Goal: Task Accomplishment & Management: Complete application form

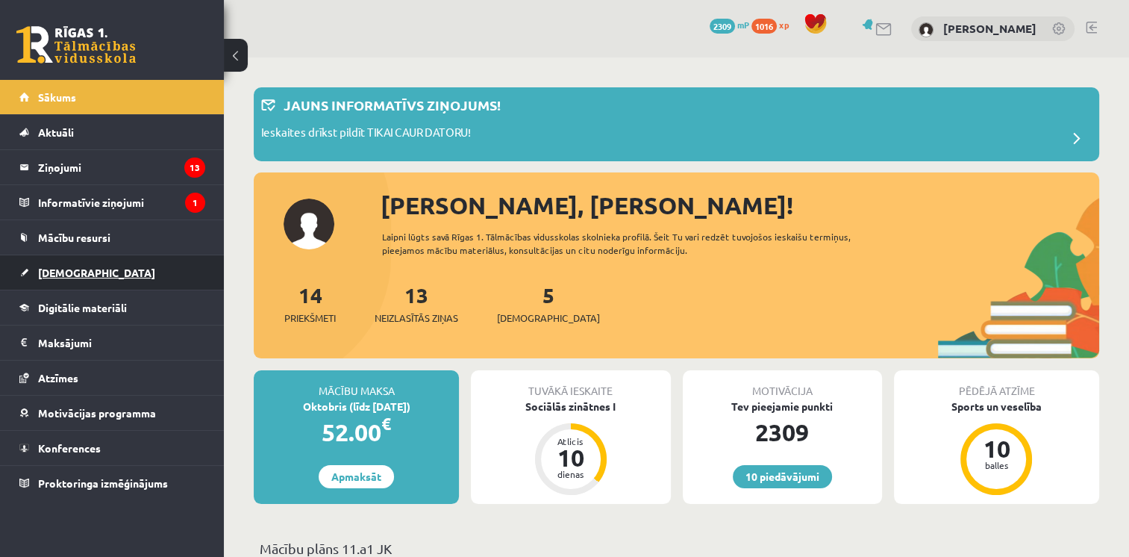
click at [66, 274] on span "[DEMOGRAPHIC_DATA]" at bounding box center [96, 272] width 117 height 13
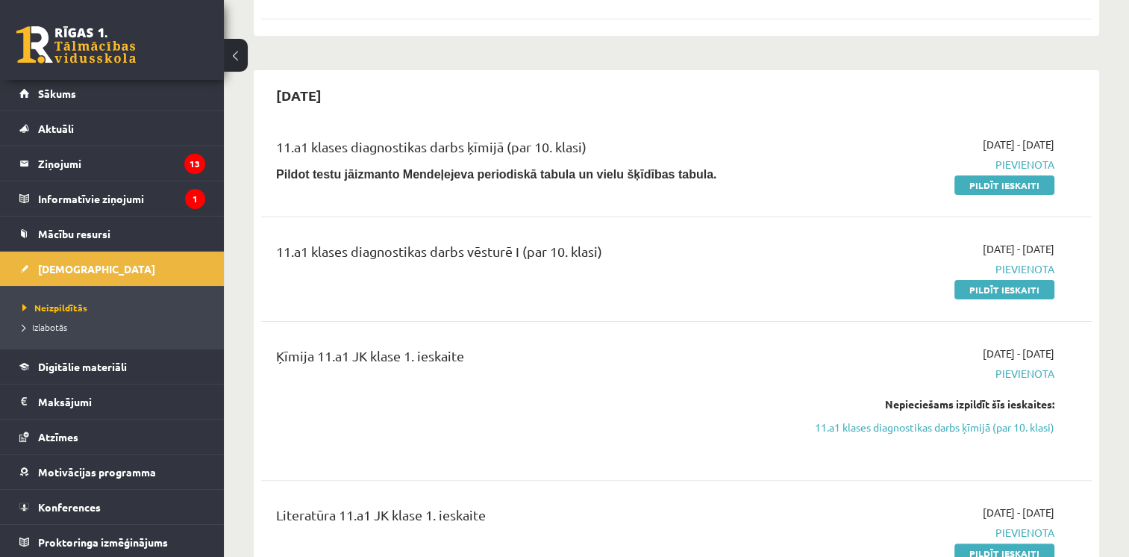
scroll to position [290, 0]
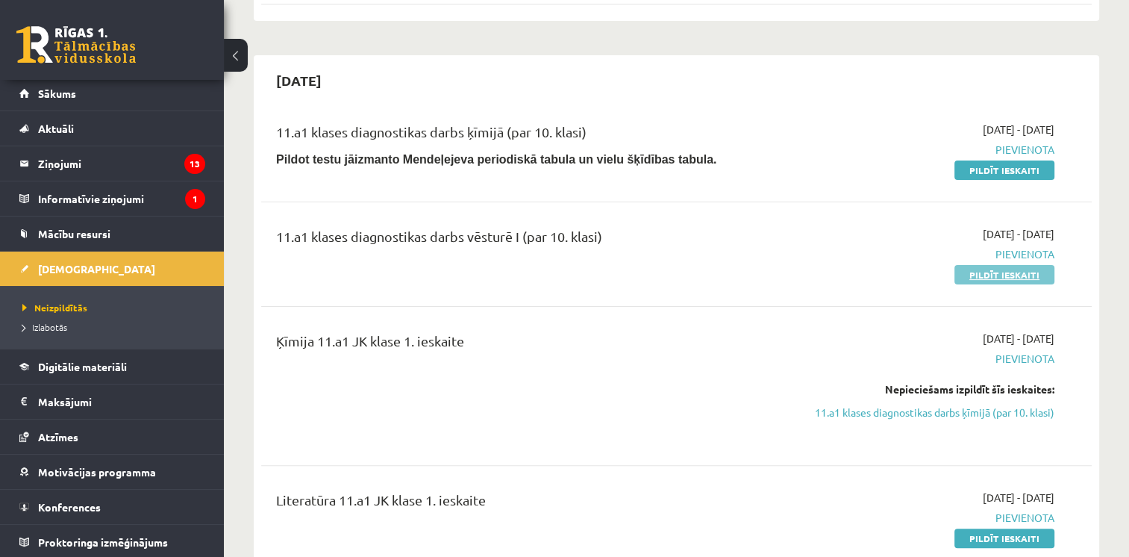
click at [978, 273] on link "Pildīt ieskaiti" at bounding box center [1005, 274] width 100 height 19
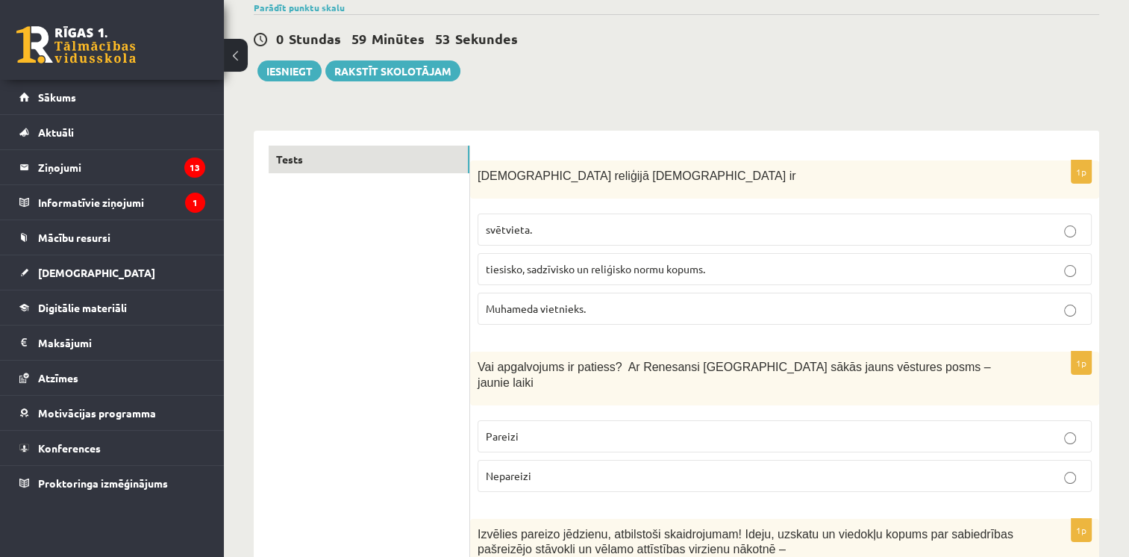
scroll to position [122, 0]
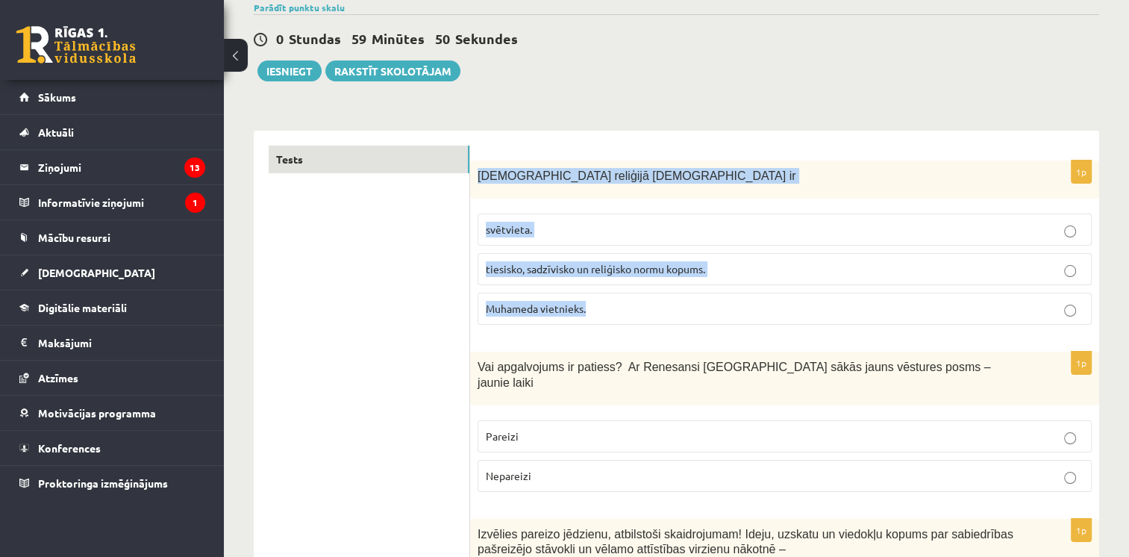
drag, startPoint x: 478, startPoint y: 175, endPoint x: 598, endPoint y: 305, distance: 177.5
click at [598, 305] on div "1p Islāma reliģijā Šariata ir svētvieta. tiesisko, sadzīvisko un reliģisko norm…" at bounding box center [784, 248] width 629 height 176
drag, startPoint x: 598, startPoint y: 305, endPoint x: 502, endPoint y: 178, distance: 159.4
copy div "Islāma reliģijā Šariata ir svētvieta. tiesisko, sadzīvisko un reliģisko normu k…"
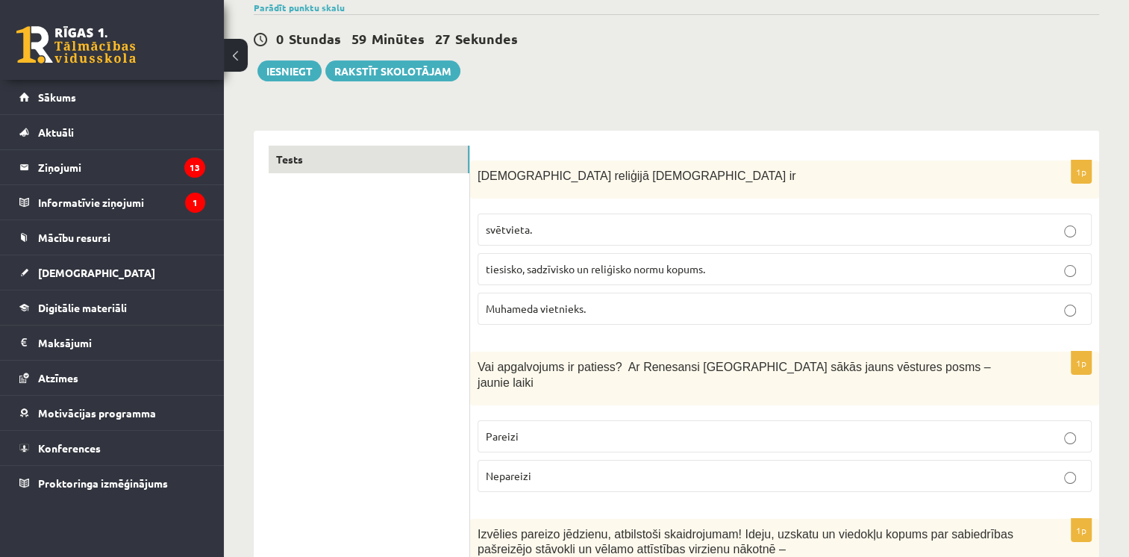
click at [521, 277] on label "tiesisko, sadzīvisko un reliģisko normu kopums." at bounding box center [785, 269] width 614 height 32
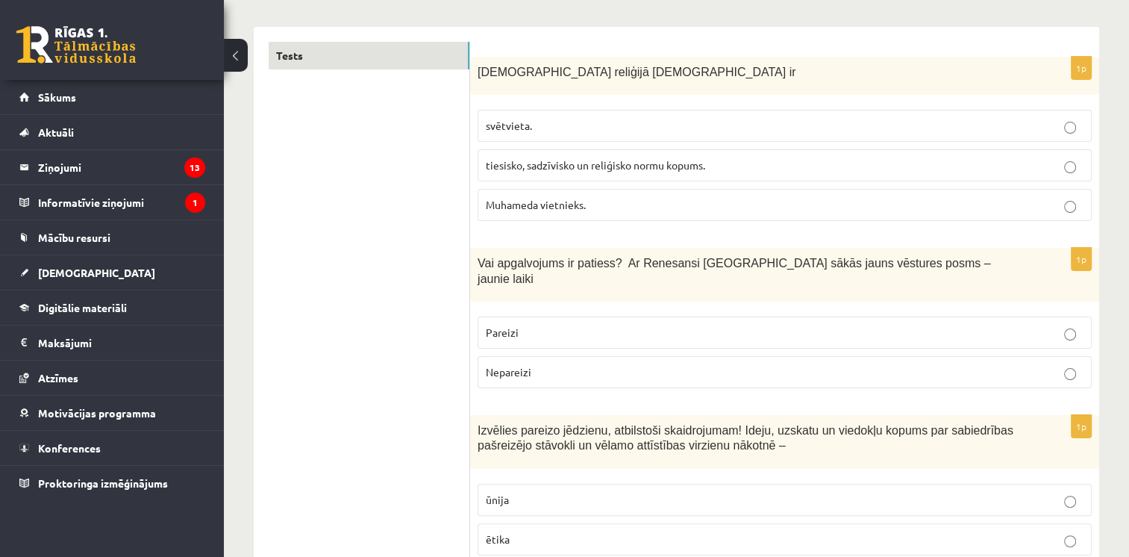
scroll to position [278, 0]
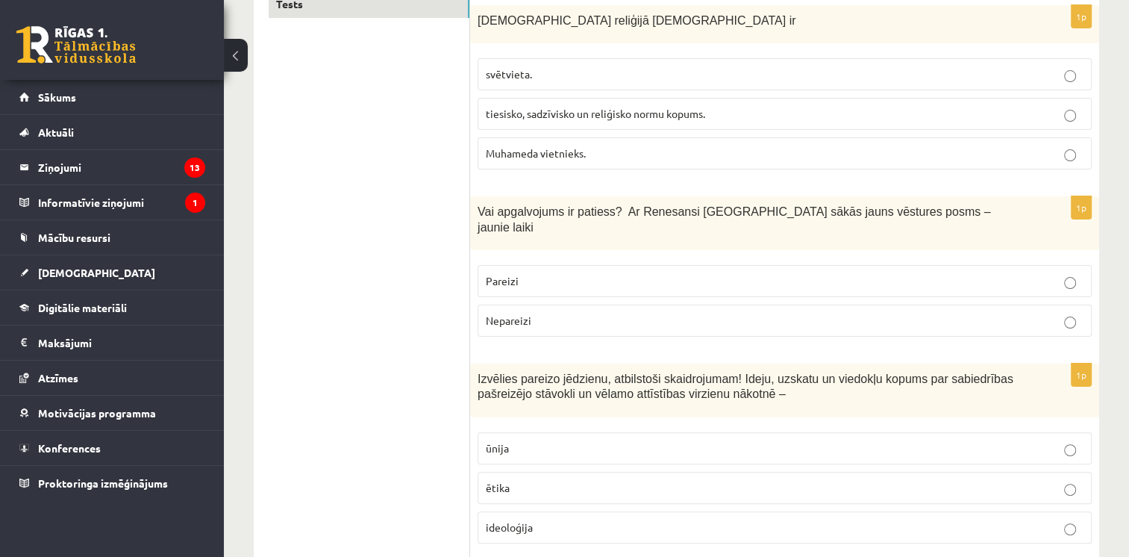
click at [690, 273] on p "Pareizi" at bounding box center [785, 281] width 598 height 16
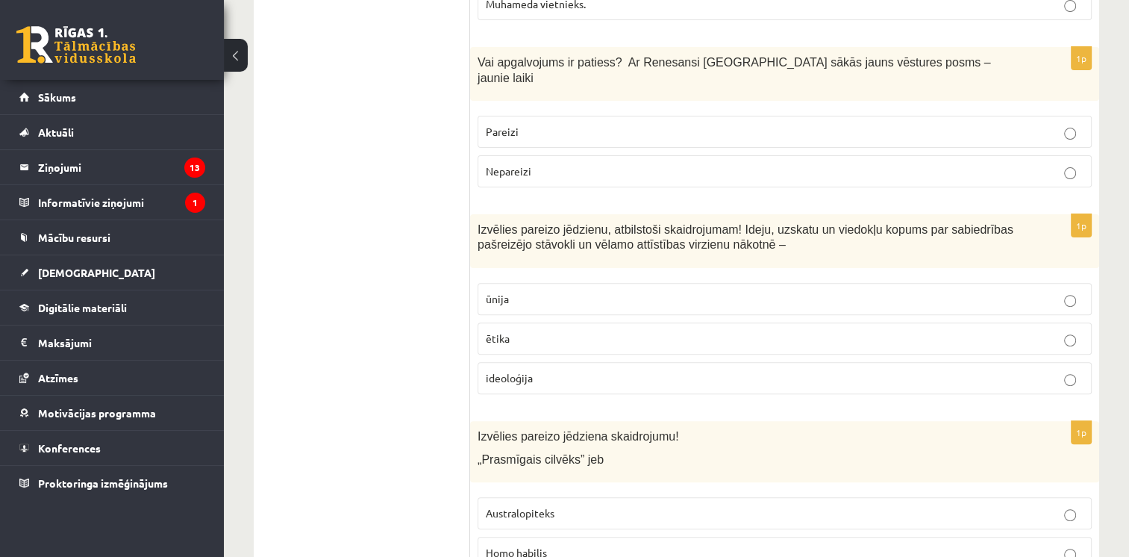
scroll to position [484, 0]
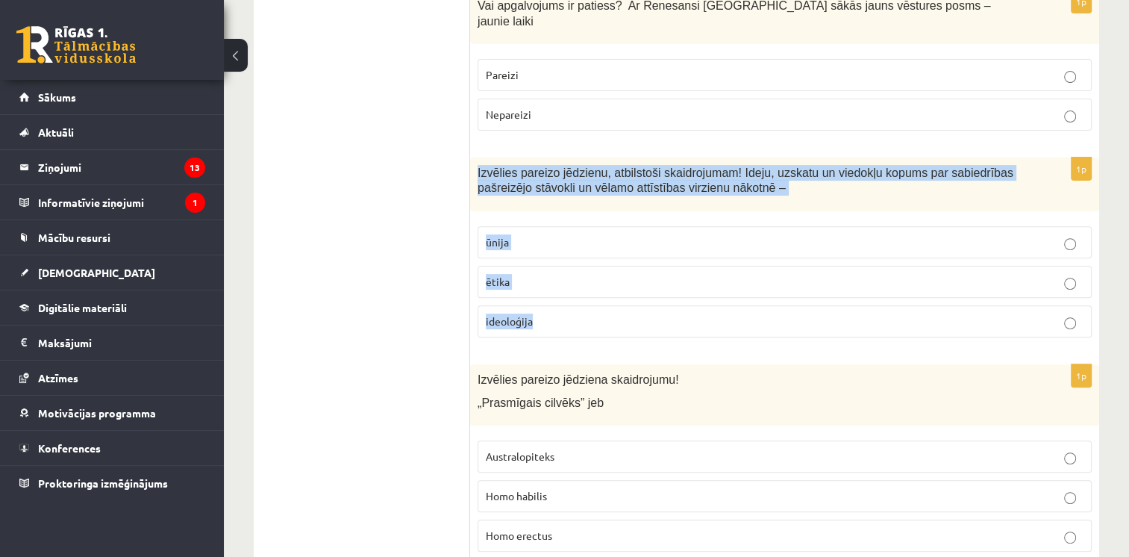
drag, startPoint x: 472, startPoint y: 146, endPoint x: 549, endPoint y: 294, distance: 167.2
click at [549, 294] on div "1p Izvēlies pareizo jēdzienu, atbilstoši skaidrojumam! Ideju, uzskatu un viedok…" at bounding box center [784, 253] width 629 height 192
drag, startPoint x: 549, startPoint y: 294, endPoint x: 527, endPoint y: 181, distance: 115.6
click at [527, 181] on div "Izvēlies pareizo jēdzienu, atbilstoši skaidrojumam! Ideju, uzskatu un viedokļu …" at bounding box center [784, 184] width 629 height 54
copy div "Izvēlies pareizo jēdzienu, atbilstoši skaidrojumam! Ideju, uzskatu un viedokļu …"
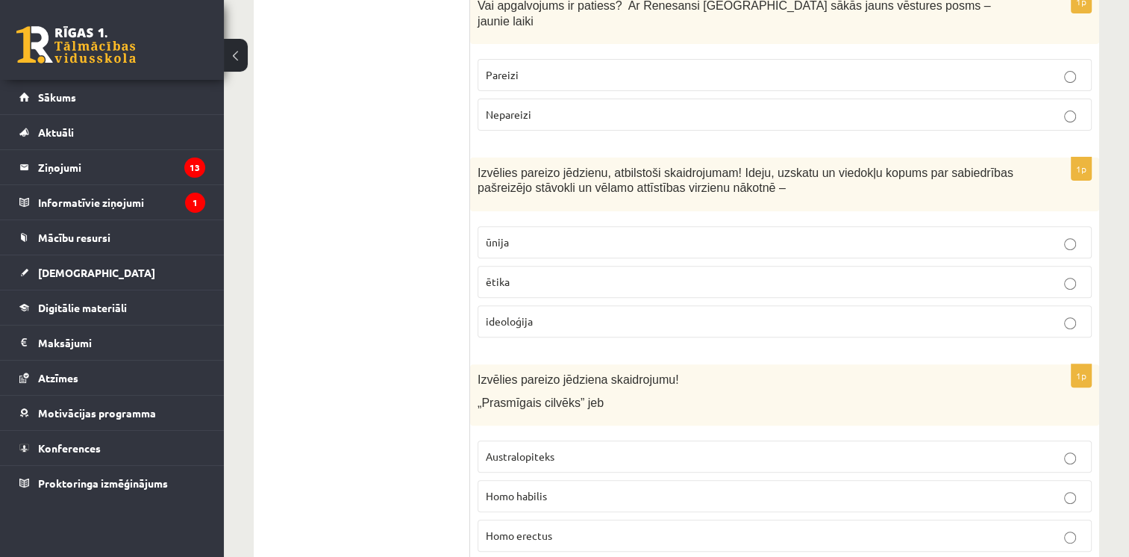
click at [623, 316] on label "ideoloģija" at bounding box center [785, 321] width 614 height 32
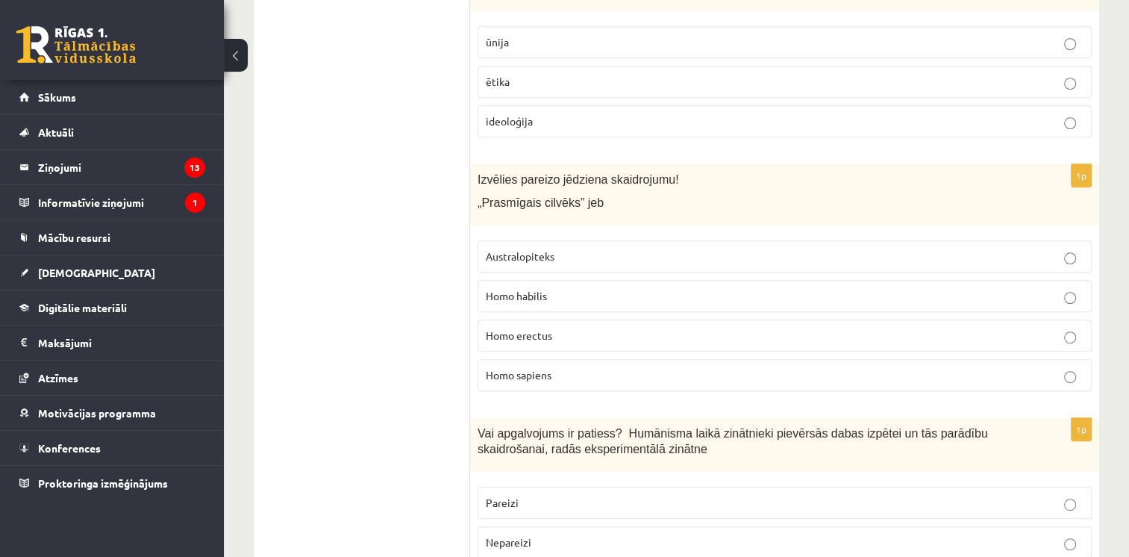
scroll to position [685, 0]
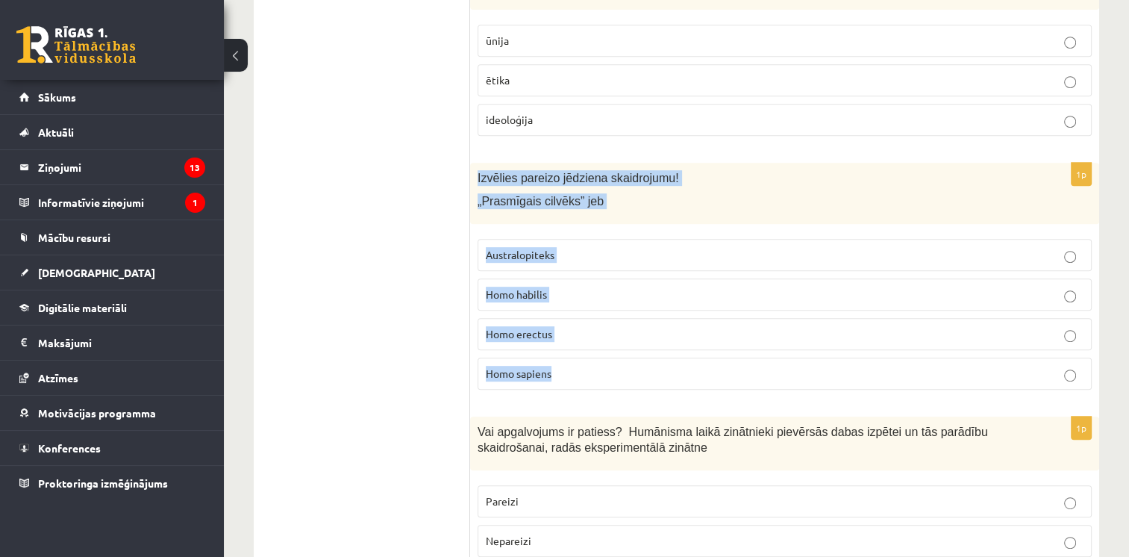
drag, startPoint x: 475, startPoint y: 158, endPoint x: 563, endPoint y: 357, distance: 217.5
click at [563, 357] on div "1p Izvēlies pareizo jēdziena skaidrojumu! „Prasmīgais cilvēks” jeb Australopite…" at bounding box center [784, 283] width 629 height 240
drag, startPoint x: 563, startPoint y: 357, endPoint x: 534, endPoint y: 154, distance: 204.3
copy div "Izvēlies pareizo jēdziena skaidrojumu! „Prasmīgais cilvēks” jeb Australopiteks …"
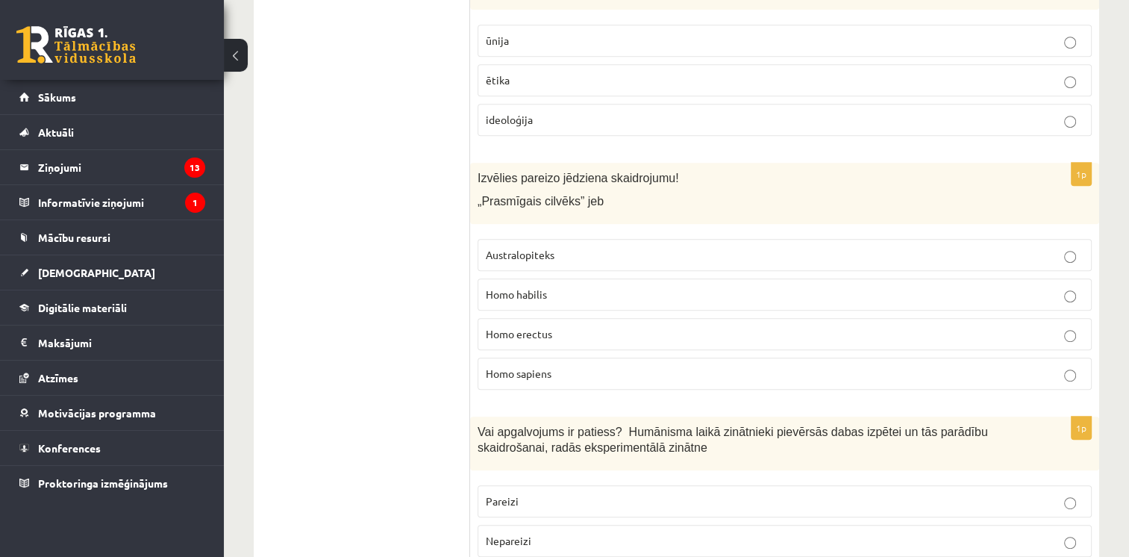
click at [525, 287] on span "Homo habilis" at bounding box center [516, 293] width 61 height 13
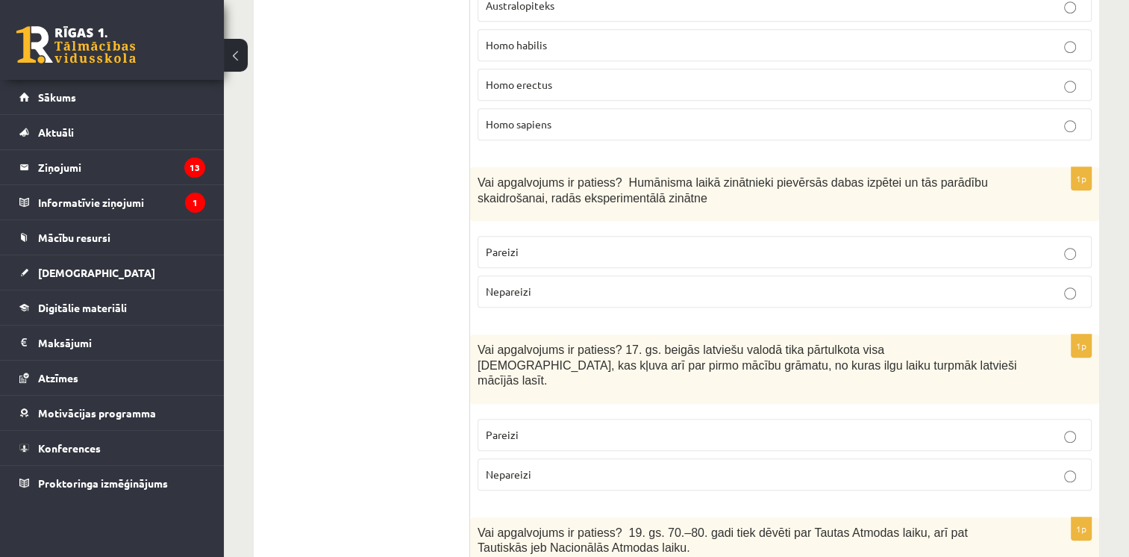
scroll to position [942, 0]
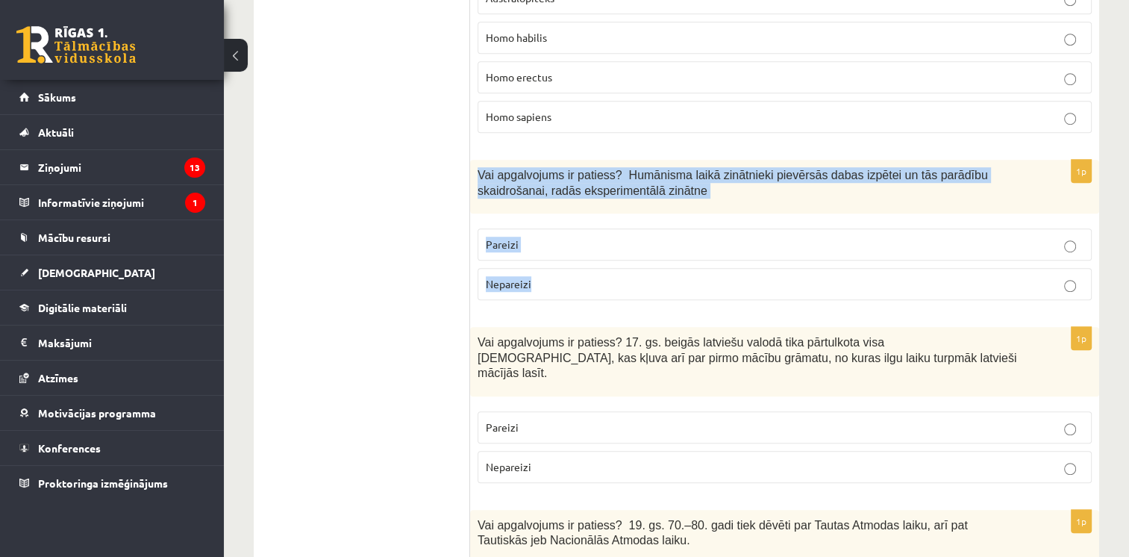
drag, startPoint x: 474, startPoint y: 151, endPoint x: 551, endPoint y: 250, distance: 125.5
click at [551, 250] on div "1p Vai apgalvojums ir patiess? Humānisma laikā zinātnieki pievērsās dabas izpēt…" at bounding box center [784, 236] width 629 height 152
drag, startPoint x: 551, startPoint y: 250, endPoint x: 525, endPoint y: 164, distance: 89.7
copy div "Vai apgalvojums ir patiess? Humānisma laikā zinātnieki pievērsās dabas izpētei …"
click at [542, 184] on div "Vai apgalvojums ir patiess? Humānisma laikā zinātnieki pievērsās dabas izpētei …" at bounding box center [784, 187] width 629 height 54
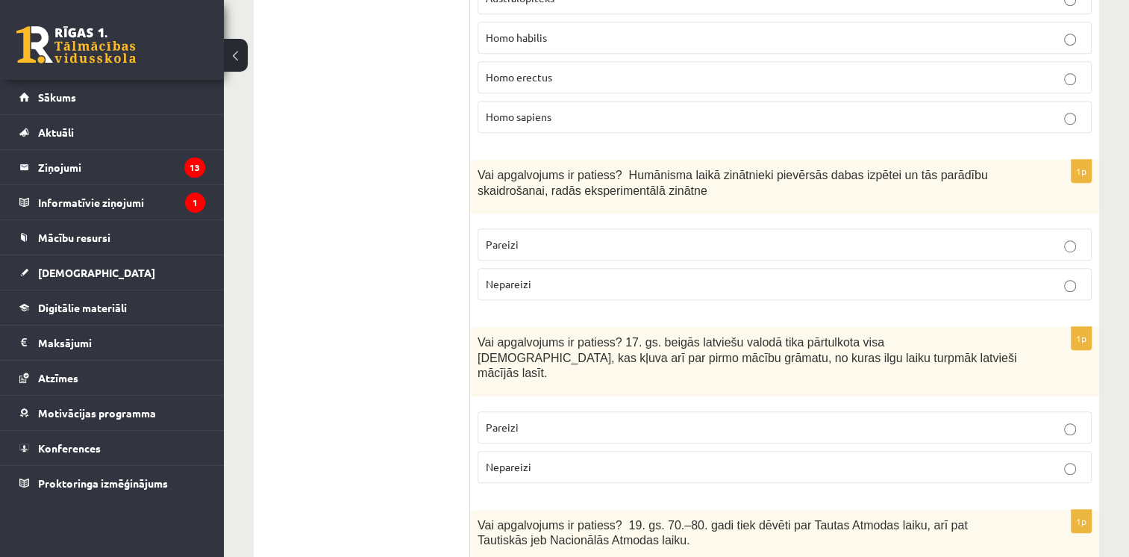
click at [522, 237] on p "Pareizi" at bounding box center [785, 245] width 598 height 16
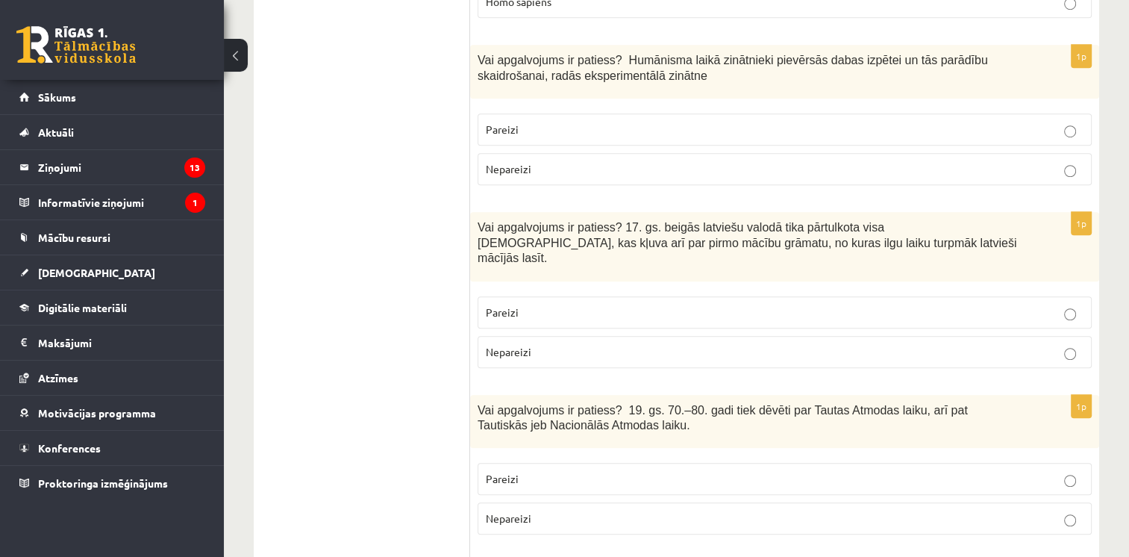
scroll to position [1060, 0]
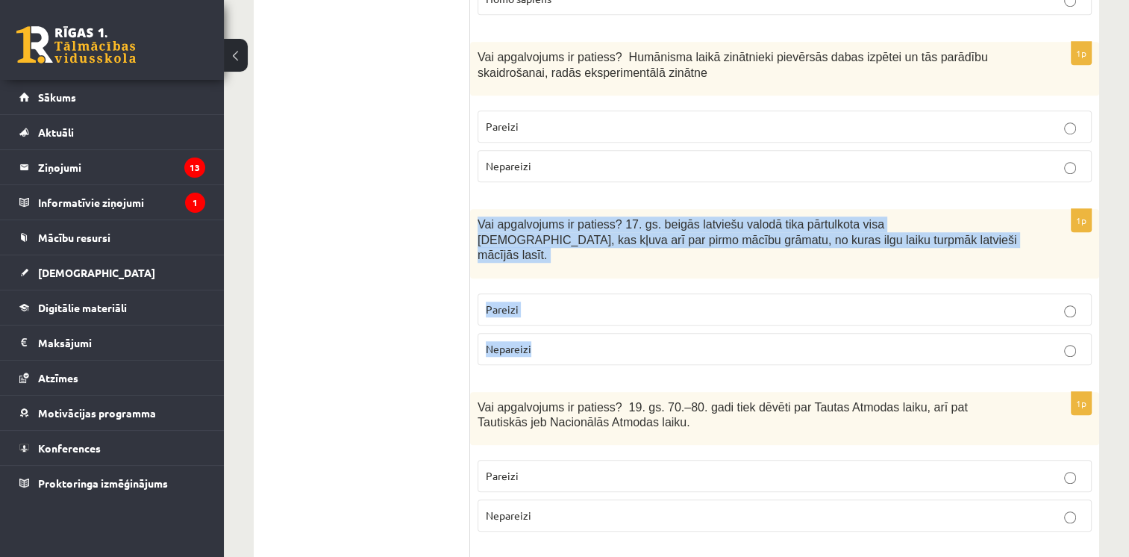
drag, startPoint x: 475, startPoint y: 193, endPoint x: 544, endPoint y: 318, distance: 142.9
click at [544, 318] on div "1p Vai apgalvojums ir patiess? 17. gs. beigās latviešu valodā tika pārtulkota v…" at bounding box center [784, 292] width 629 height 167
drag, startPoint x: 544, startPoint y: 318, endPoint x: 522, endPoint y: 210, distance: 109.8
copy div "Vai apgalvojums ir patiess? 17. gs. beigās latviešu valodā tika pārtulkota visa…"
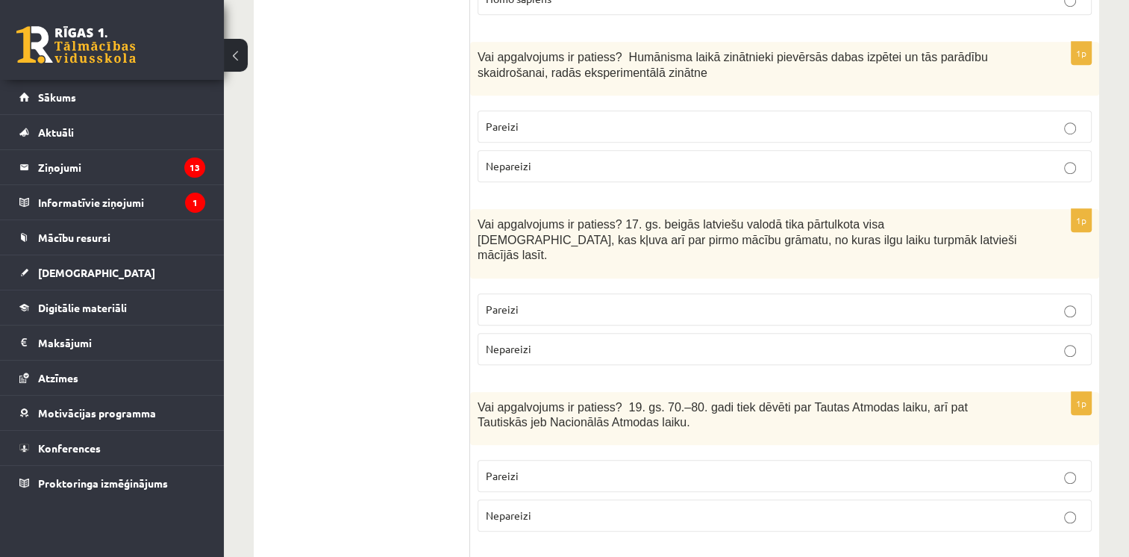
click at [519, 302] on p "Pareizi" at bounding box center [785, 310] width 598 height 16
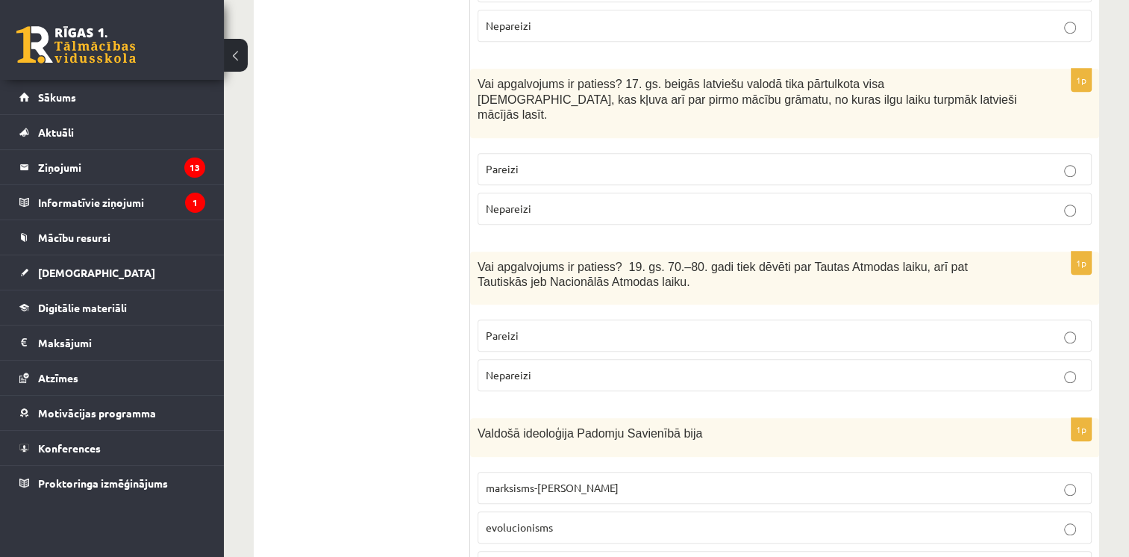
scroll to position [1236, 0]
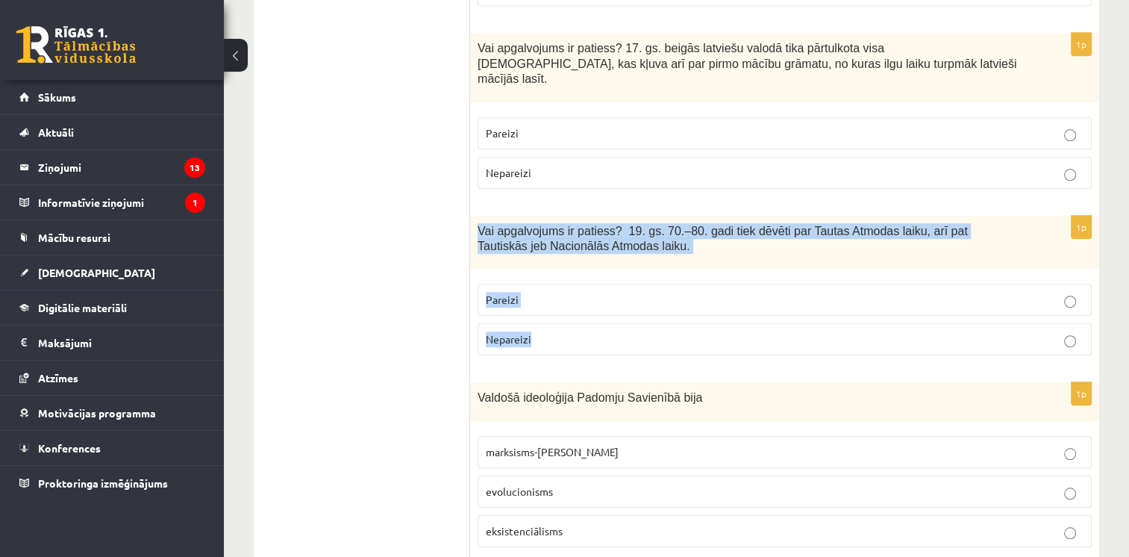
drag, startPoint x: 475, startPoint y: 187, endPoint x: 541, endPoint y: 302, distance: 132.4
click at [541, 302] on div "1p Vai apgalvojums ir patiess? 19. gs. 70.–80. gadi tiek dēvēti par Tautas Atmo…" at bounding box center [784, 292] width 629 height 152
drag, startPoint x: 541, startPoint y: 302, endPoint x: 545, endPoint y: 193, distance: 109.8
copy div "Vai apgalvojums ir patiess? 19. gs. 70.–80. gadi tiek dēvēti par Tautas Atmodas…"
click at [557, 228] on div "Vai apgalvojums ir patiess? 19. gs. 70.–80. gadi tiek dēvēti par Tautas Atmodas…" at bounding box center [784, 243] width 629 height 54
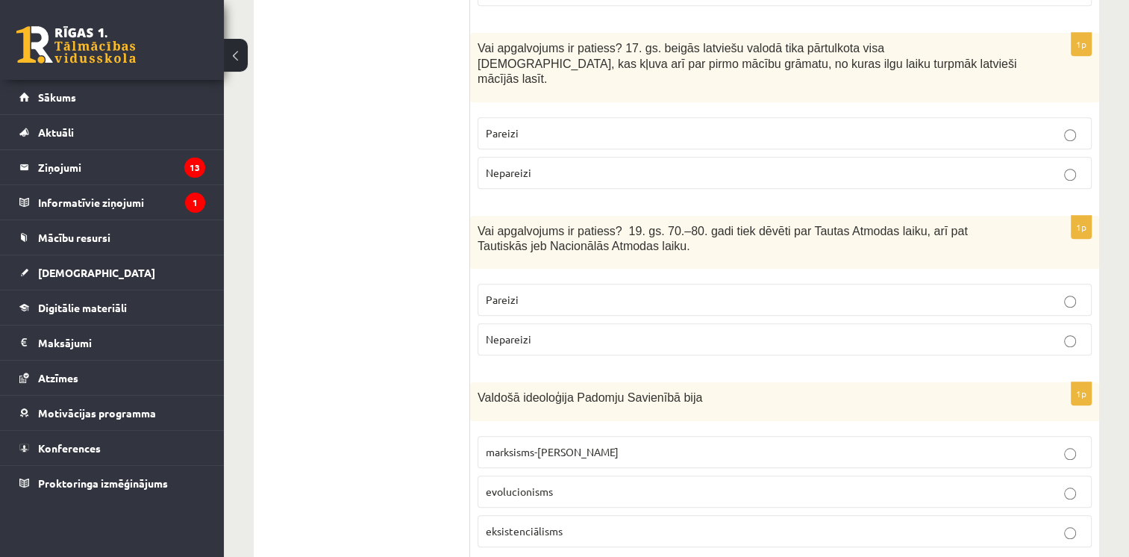
click at [521, 292] on p "Pareizi" at bounding box center [785, 300] width 598 height 16
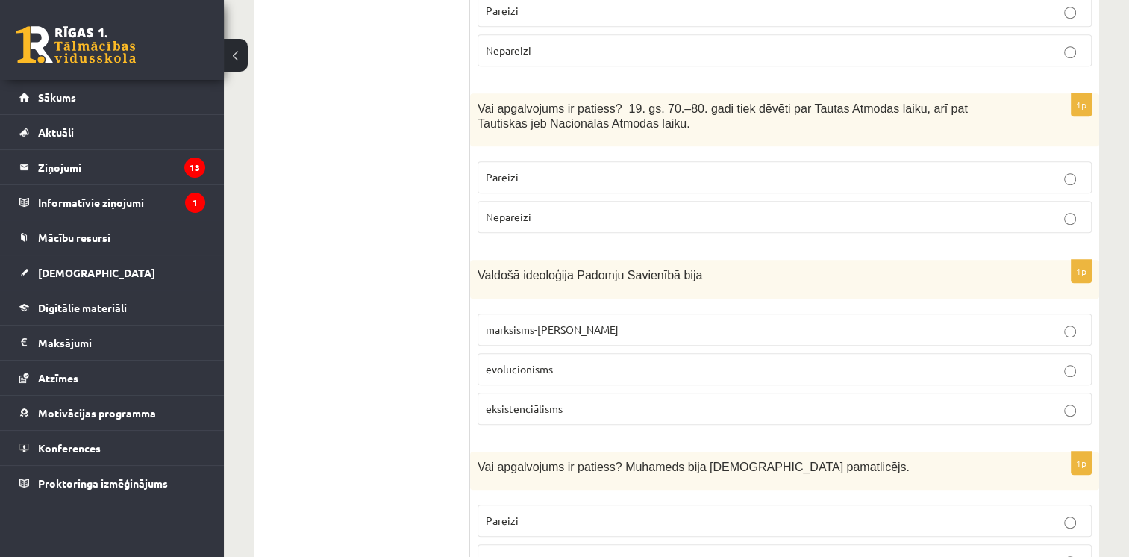
scroll to position [1396, 0]
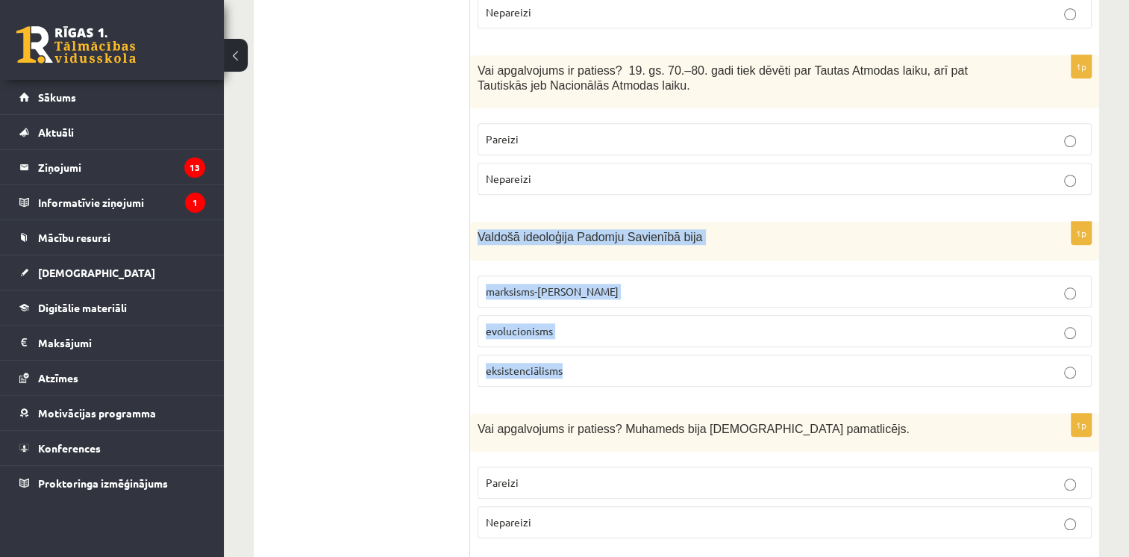
drag, startPoint x: 473, startPoint y: 193, endPoint x: 576, endPoint y: 332, distance: 173.4
click at [576, 332] on div "1p Valdošā ideoloģija Padomju Savienībā bija marksisms-ļeņinisms evolucionisms …" at bounding box center [784, 310] width 629 height 176
drag, startPoint x: 576, startPoint y: 332, endPoint x: 549, endPoint y: 195, distance: 139.9
copy div "Valdošā ideoloģija Padomju Savienībā bija marksisms-ļeņinisms evolucionisms eks…"
click at [503, 222] on div "Valdošā ideoloģija Padomju Savienībā bija" at bounding box center [784, 241] width 629 height 38
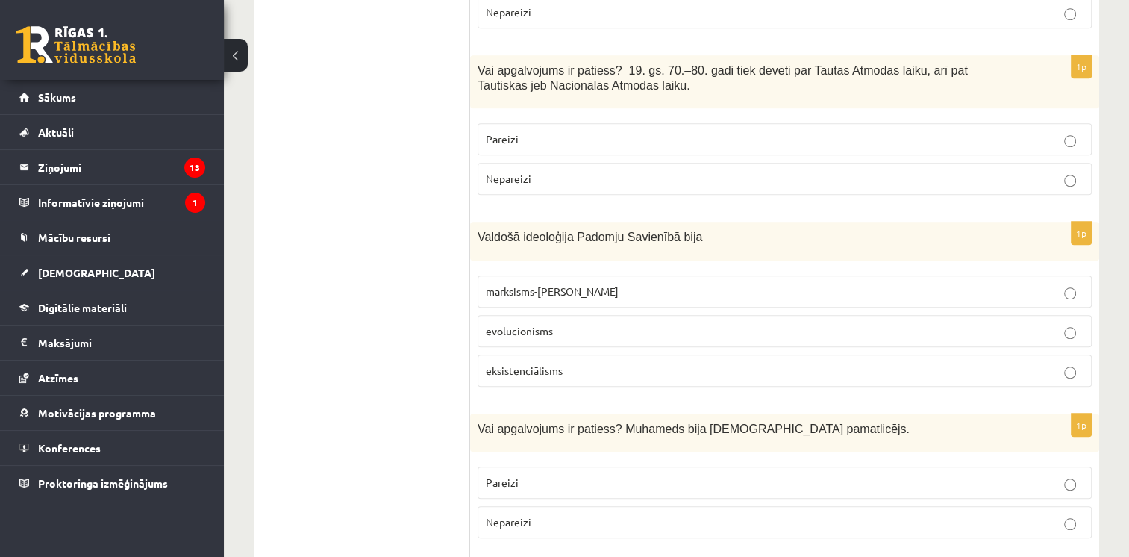
click at [546, 275] on label "marksisms-ļeņinisms" at bounding box center [785, 291] width 614 height 32
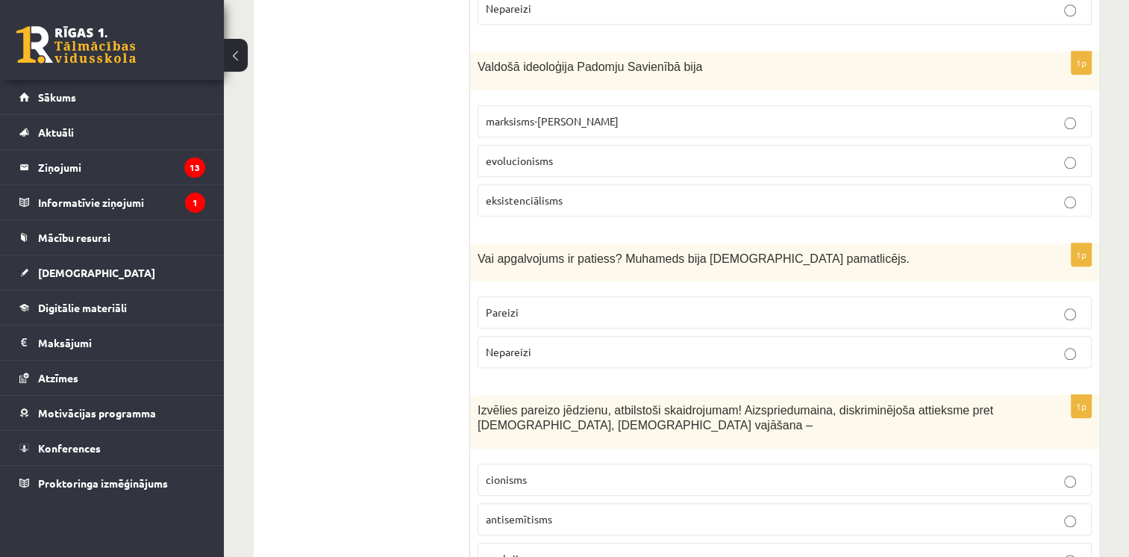
scroll to position [1593, 0]
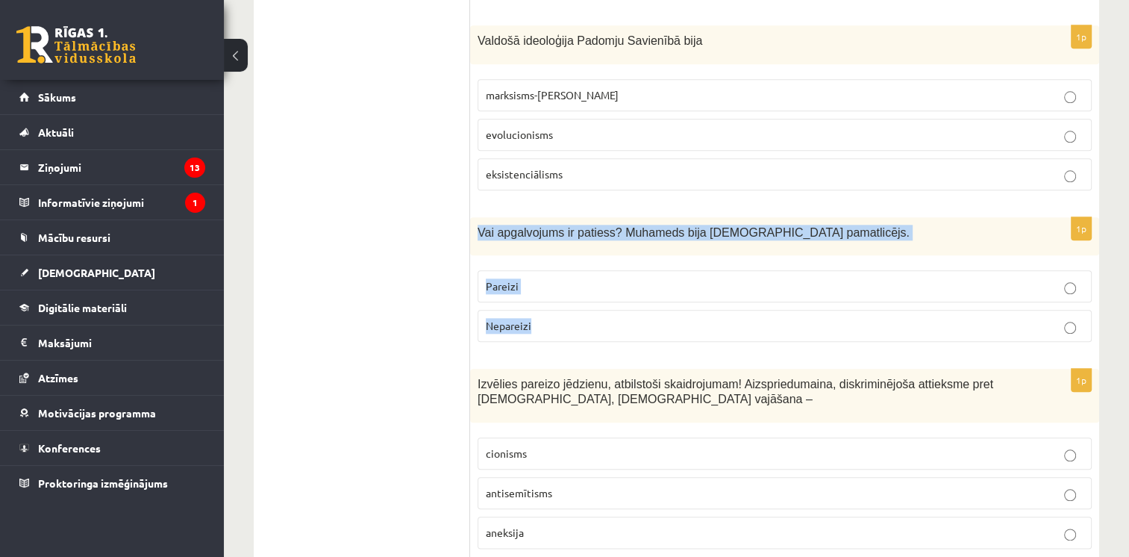
drag, startPoint x: 477, startPoint y: 190, endPoint x: 546, endPoint y: 291, distance: 123.0
click at [546, 291] on div "1p Vai apgalvojums ir patiess? Muhameds bija islāma pamatlicējs. Pareizi Nepare…" at bounding box center [784, 285] width 629 height 137
drag, startPoint x: 546, startPoint y: 291, endPoint x: 528, endPoint y: 193, distance: 100.3
copy div "Vai apgalvojums ir patiess? Muhameds bija islāma pamatlicējs. Pareizi Nepareizi"
click at [552, 217] on div "Vai apgalvojums ir patiess? Muhameds bija islāma pamatlicējs." at bounding box center [784, 236] width 629 height 38
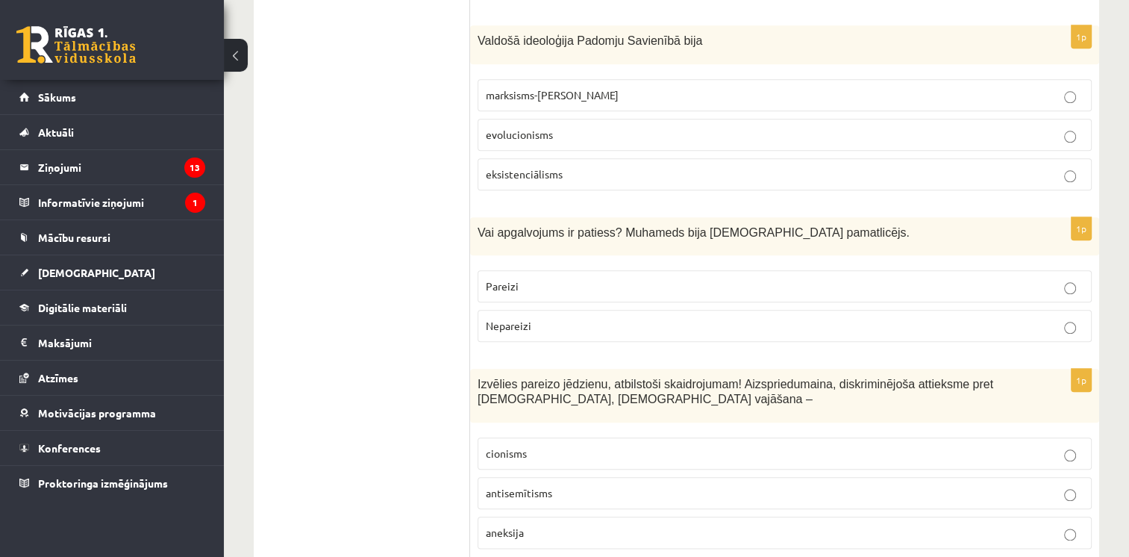
click at [532, 270] on label "Pareizi" at bounding box center [785, 286] width 614 height 32
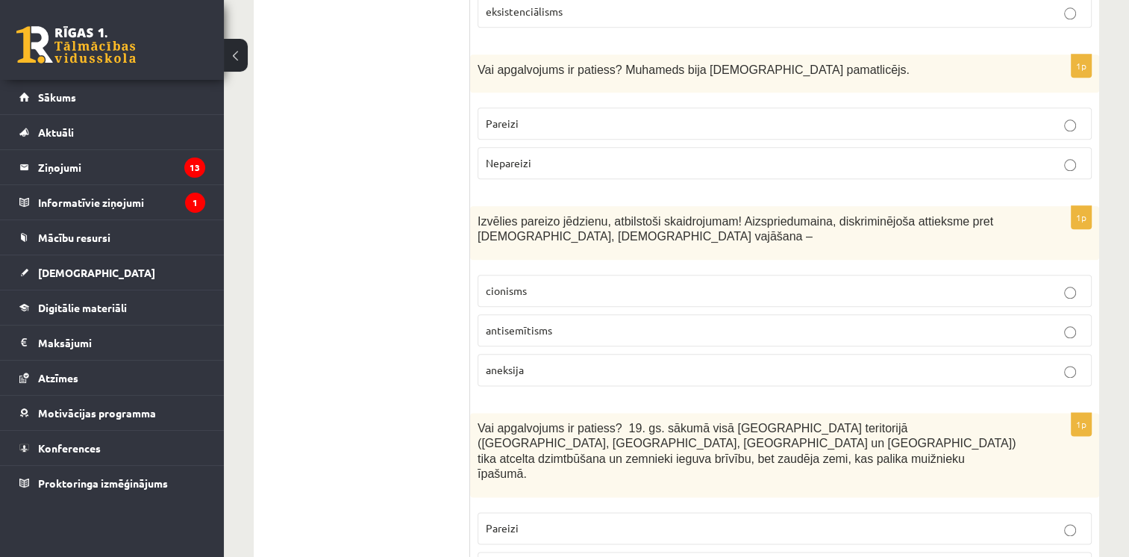
scroll to position [1757, 0]
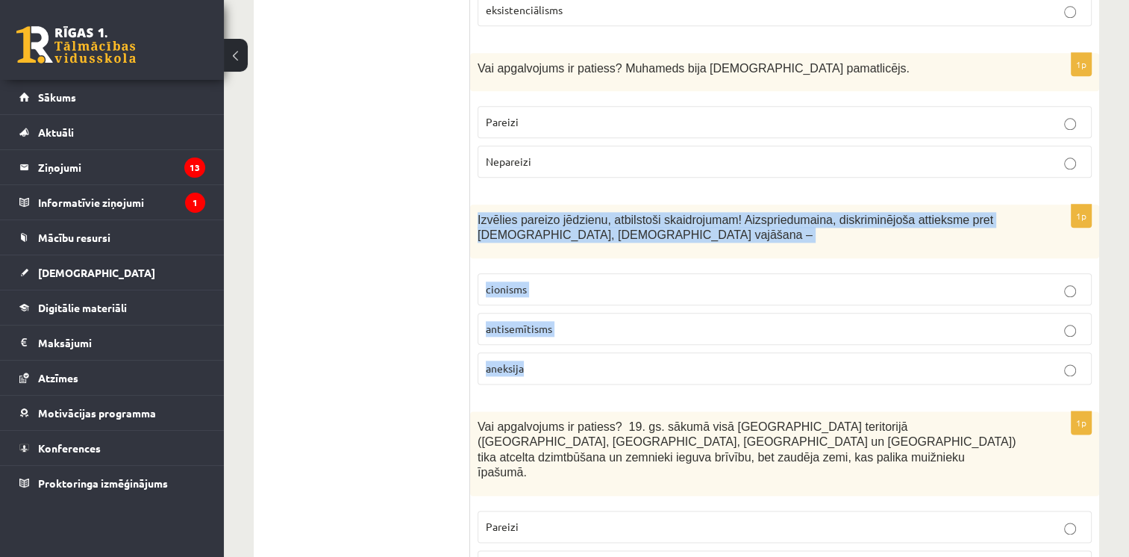
drag, startPoint x: 475, startPoint y: 181, endPoint x: 549, endPoint y: 324, distance: 160.9
click at [549, 324] on div "1p Izvēlies pareizo jēdzienu, atbilstoši skaidrojumam! Aizspriedumaina, diskrim…" at bounding box center [784, 300] width 629 height 192
drag, startPoint x: 549, startPoint y: 324, endPoint x: 517, endPoint y: 199, distance: 129.4
copy div "Izvēlies pareizo jēdzienu, atbilstoši skaidrojumam! Aizspriedumaina, diskriminē…"
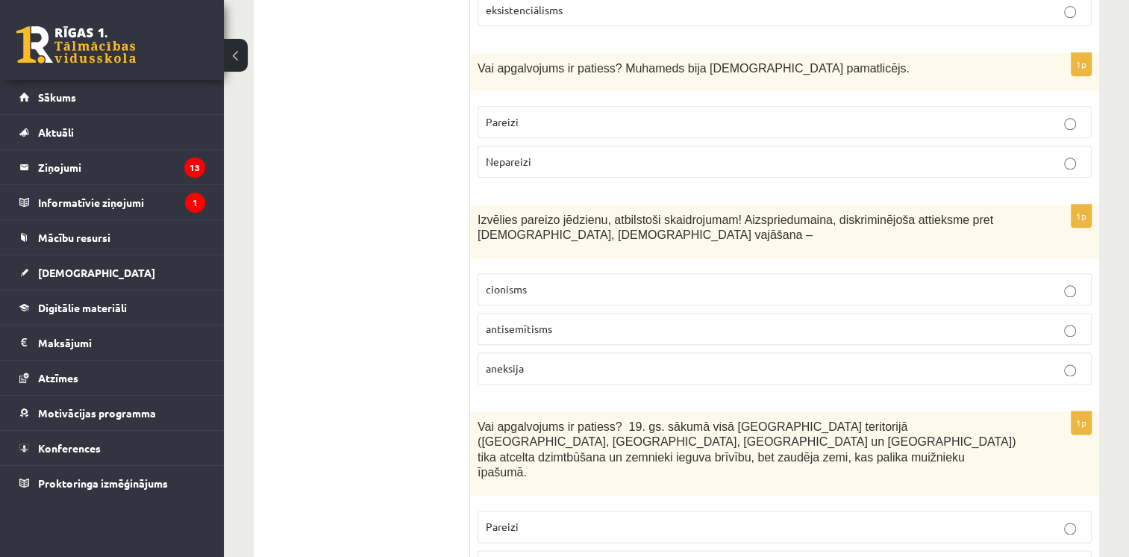
click at [572, 321] on p "antisemītisms" at bounding box center [785, 329] width 598 height 16
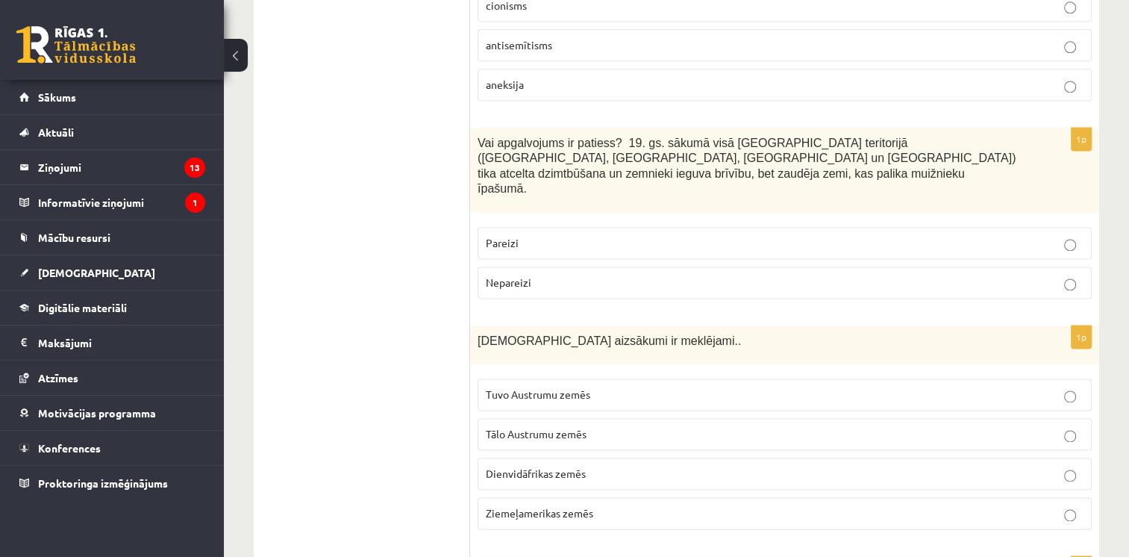
scroll to position [2041, 0]
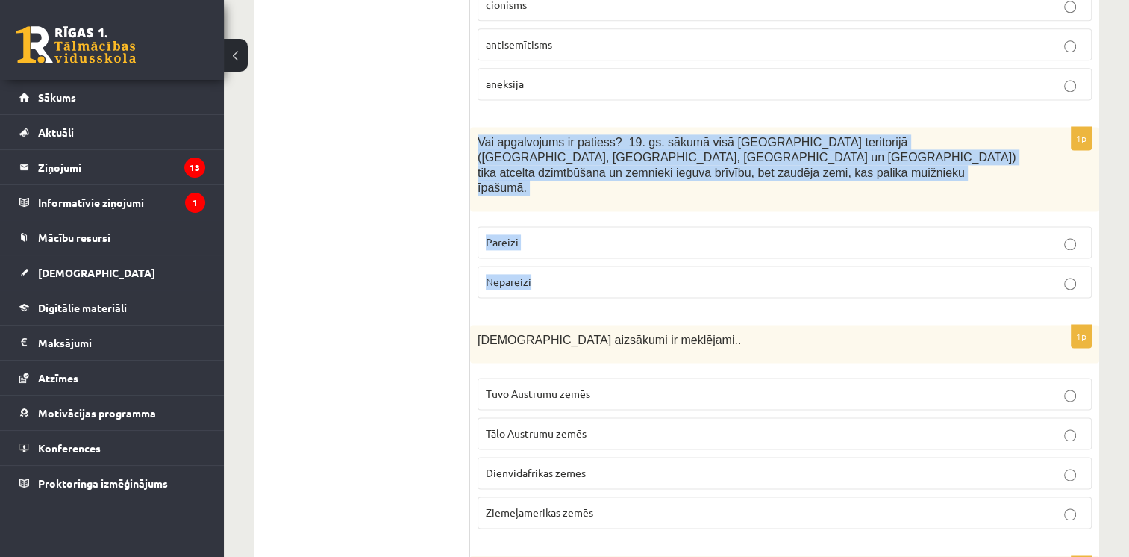
drag, startPoint x: 477, startPoint y: 101, endPoint x: 546, endPoint y: 211, distance: 130.4
click at [546, 211] on div "1p Vai apgalvojums ir patiess? 19. gs. sākumā visā Latvijas teritorijā (Kurzemē…" at bounding box center [784, 218] width 629 height 183
drag, startPoint x: 546, startPoint y: 211, endPoint x: 516, endPoint y: 116, distance: 100.3
copy div "Vai apgalvojums ir patiess? 19. gs. sākumā visā Latvijas teritorijā (Kurzemē, Z…"
click at [546, 128] on div "Vai apgalvojums ir patiess? 19. gs. sākumā visā Latvijas teritorijā (Kurzemē, Z…" at bounding box center [784, 169] width 629 height 84
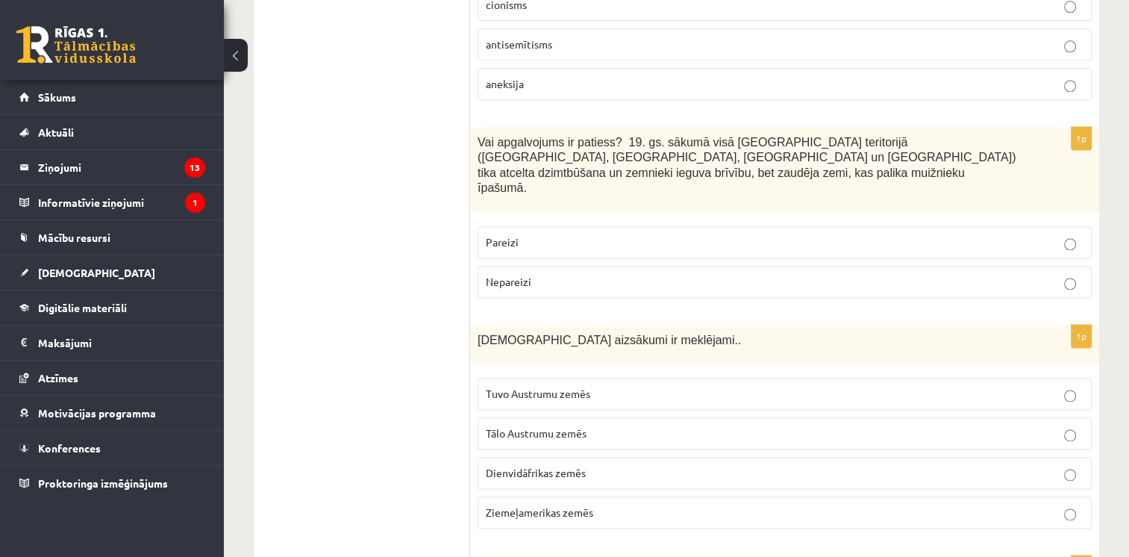
click at [543, 226] on label "Pareizi" at bounding box center [785, 242] width 614 height 32
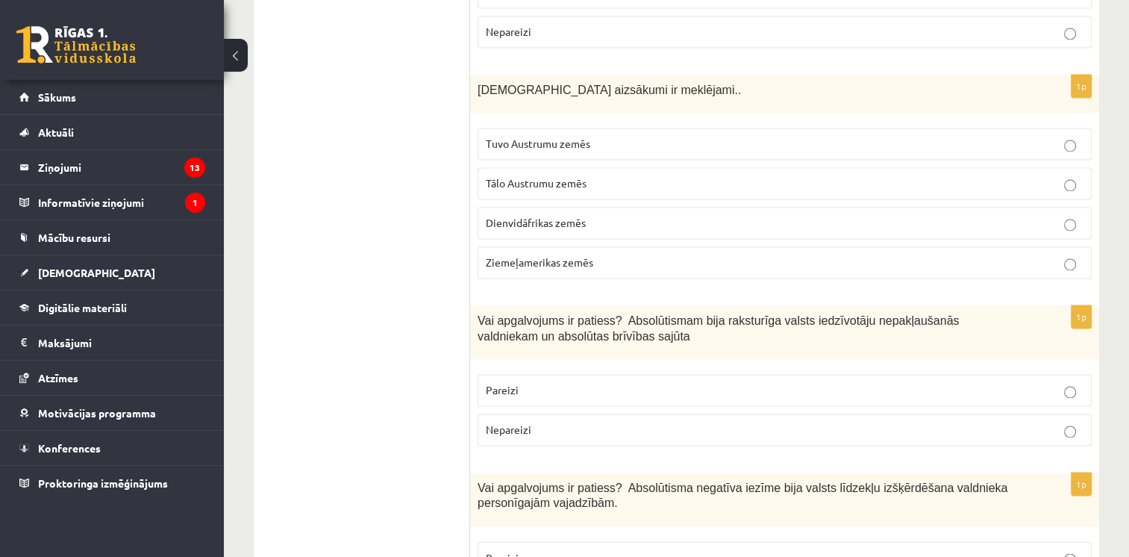
scroll to position [2292, 0]
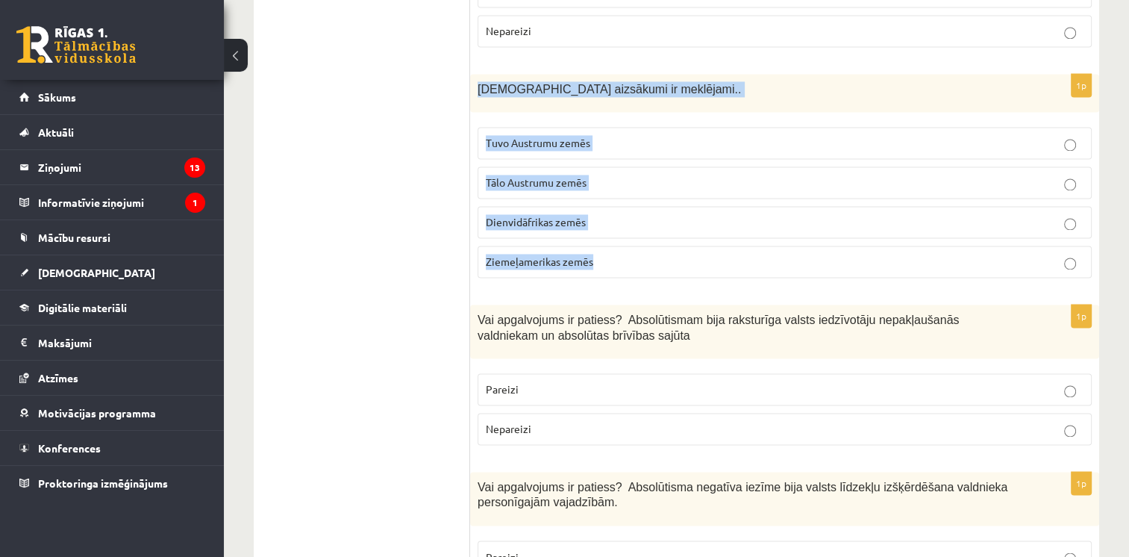
drag, startPoint x: 470, startPoint y: 13, endPoint x: 609, endPoint y: 193, distance: 227.2
click at [609, 193] on div "1p Kristietības aizsākumi ir meklējami.. Tuvo Austrumu zemēs Tālo Austrumu zemē…" at bounding box center [784, 182] width 629 height 216
drag, startPoint x: 609, startPoint y: 193, endPoint x: 551, endPoint y: 11, distance: 190.5
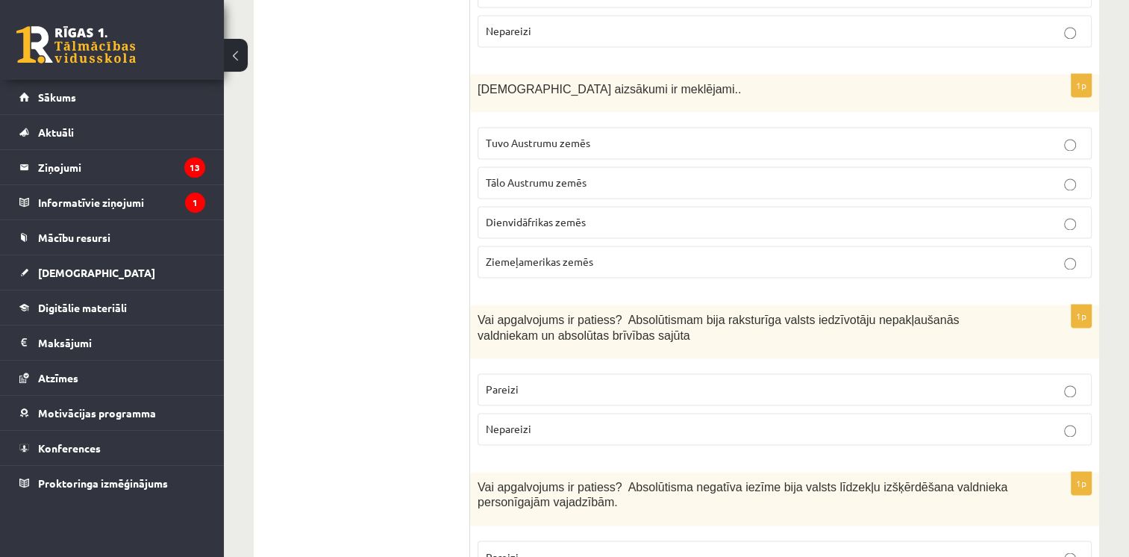
click at [587, 135] on p "Tuvo Austrumu zemēs" at bounding box center [785, 143] width 598 height 16
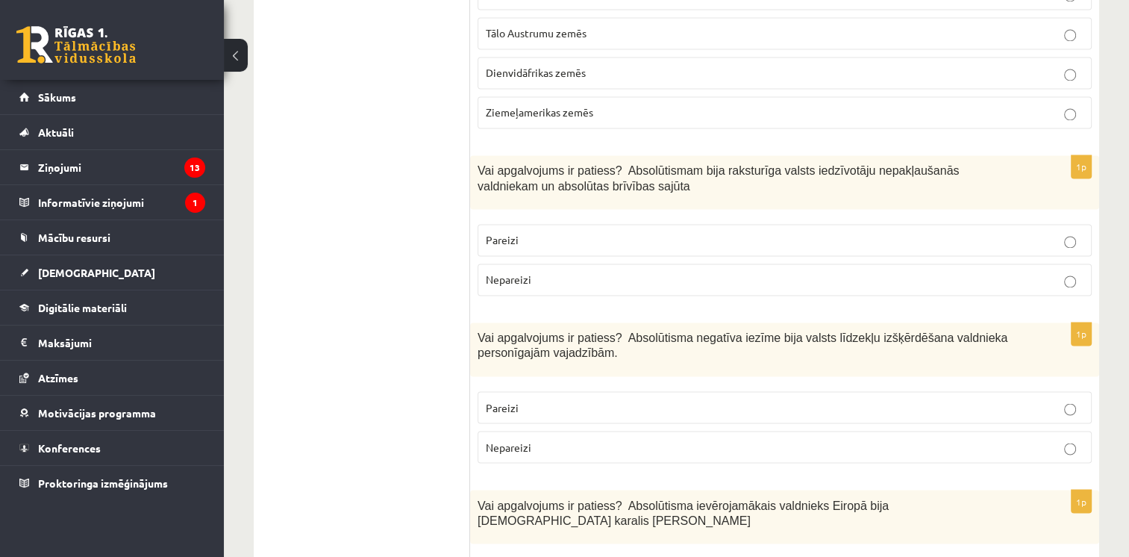
scroll to position [2442, 0]
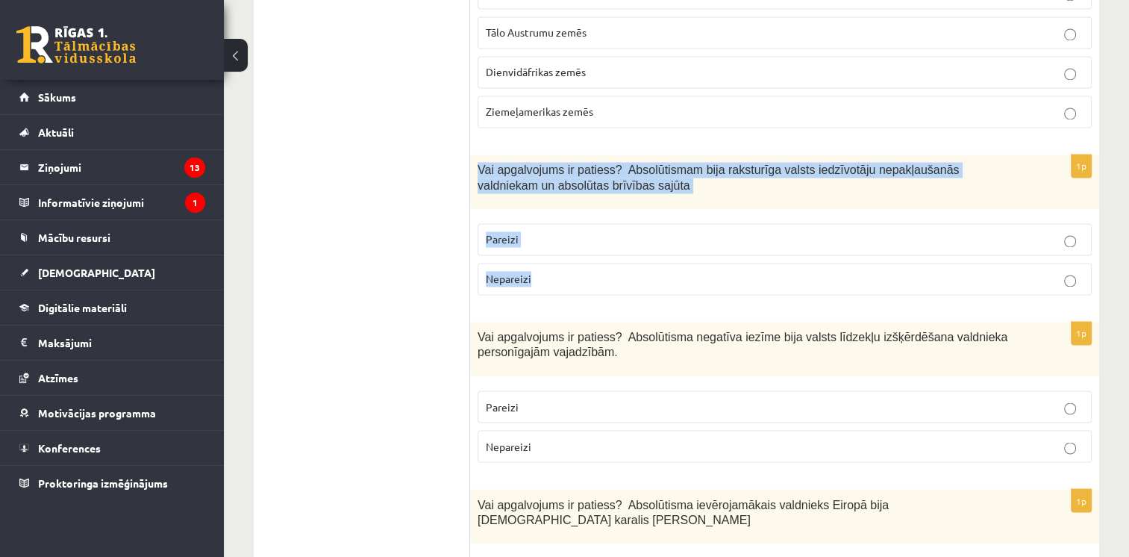
drag, startPoint x: 477, startPoint y: 93, endPoint x: 540, endPoint y: 203, distance: 127.0
click at [540, 203] on div "1p Vai apgalvojums ir patiess? Absolūtismam bija raksturīga valsts iedzīvotāju …" at bounding box center [784, 230] width 629 height 152
drag, startPoint x: 540, startPoint y: 203, endPoint x: 509, endPoint y: 99, distance: 108.2
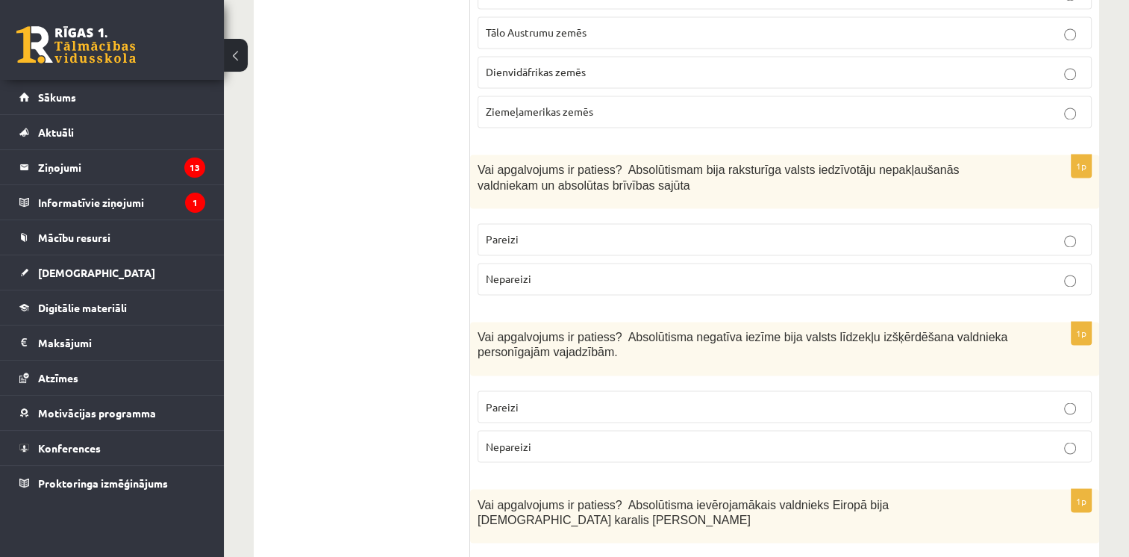
click at [442, 119] on ul "Tests" at bounding box center [370, 567] width 202 height 5483
click at [557, 263] on label "Nepareizi" at bounding box center [785, 279] width 614 height 32
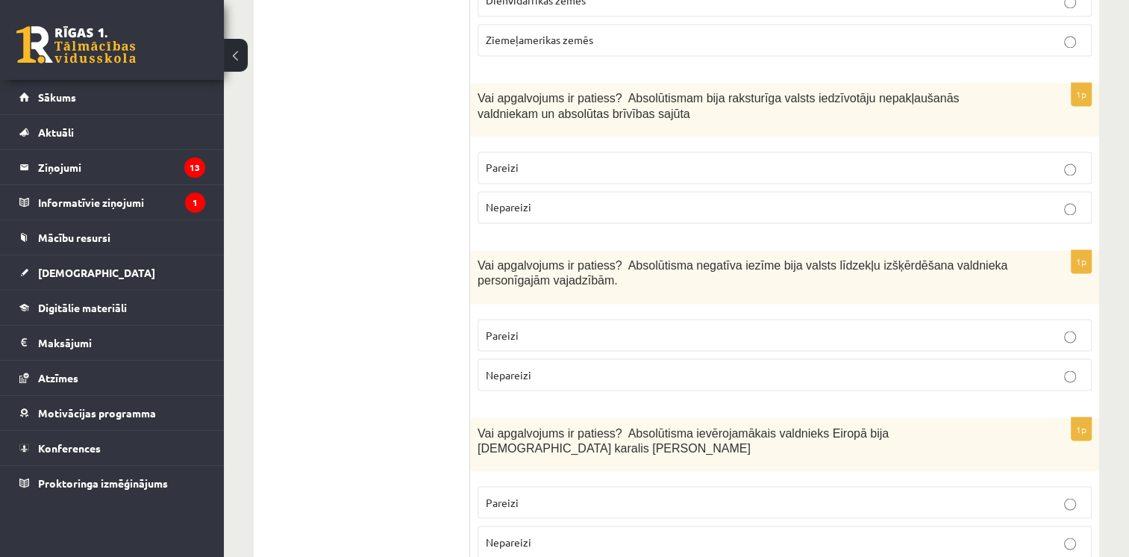
scroll to position [2520, 0]
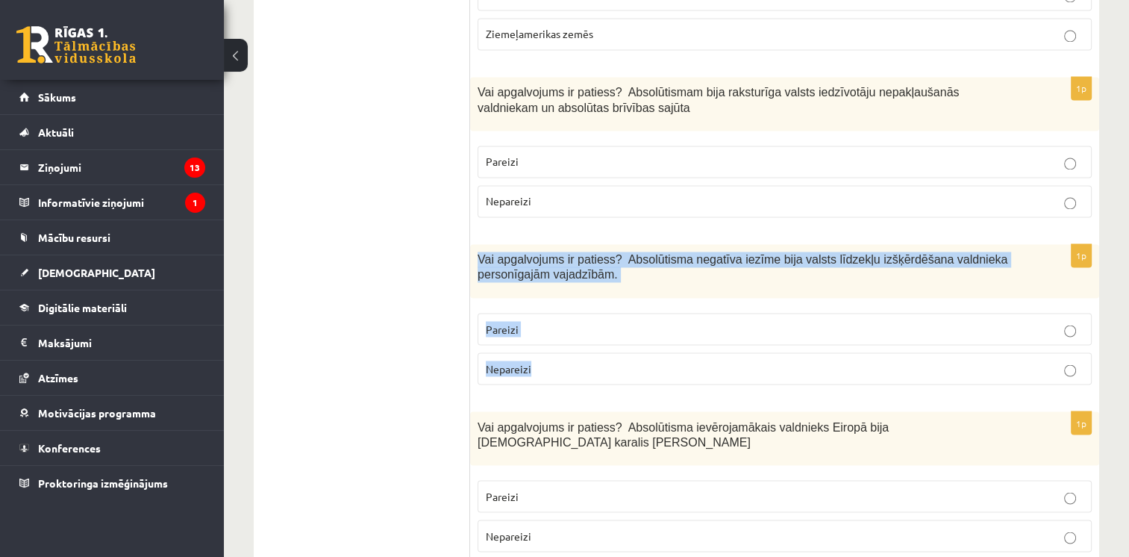
drag, startPoint x: 478, startPoint y: 184, endPoint x: 544, endPoint y: 312, distance: 143.5
click at [544, 312] on div "1p Vai apgalvojums ir patiess? Absolūtisma negatīva iezīme bija valsts līdzekļu…" at bounding box center [784, 320] width 629 height 152
drag, startPoint x: 544, startPoint y: 312, endPoint x: 510, endPoint y: 199, distance: 118.3
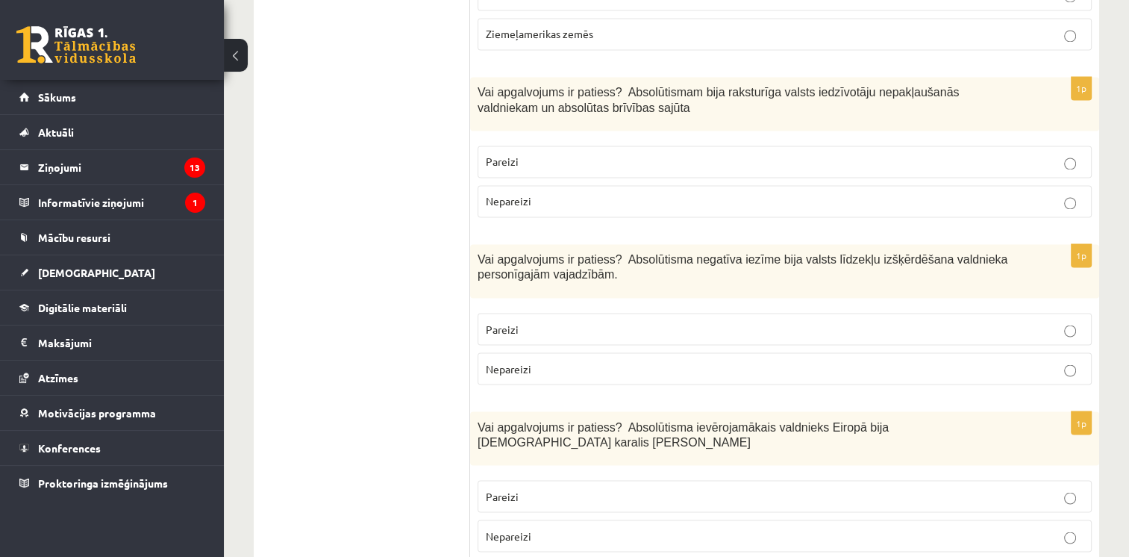
click at [404, 178] on ul "Tests" at bounding box center [370, 489] width 202 height 5483
click at [537, 321] on p "Pareizi" at bounding box center [785, 329] width 598 height 16
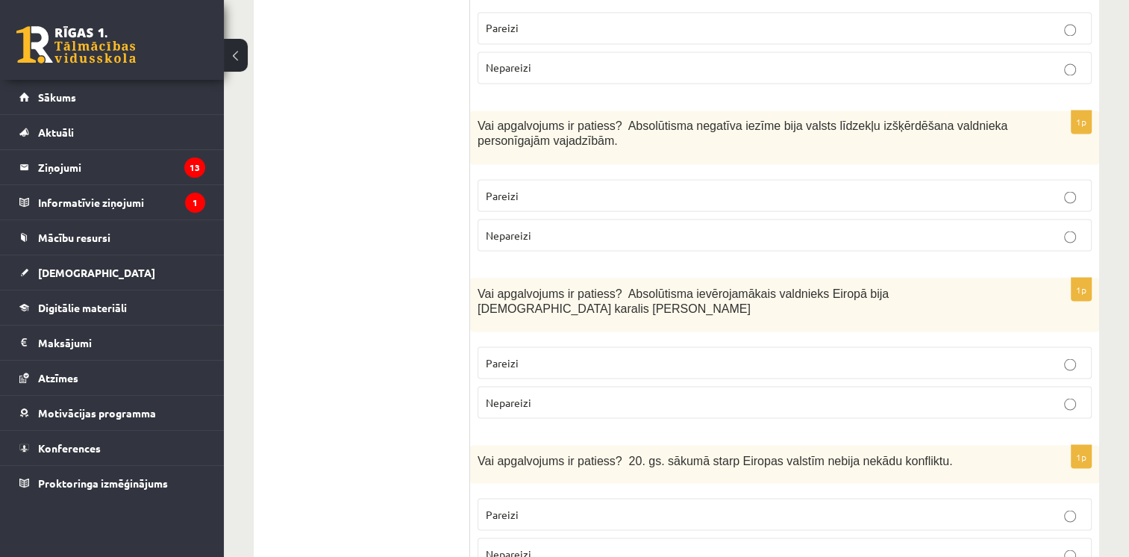
scroll to position [2654, 0]
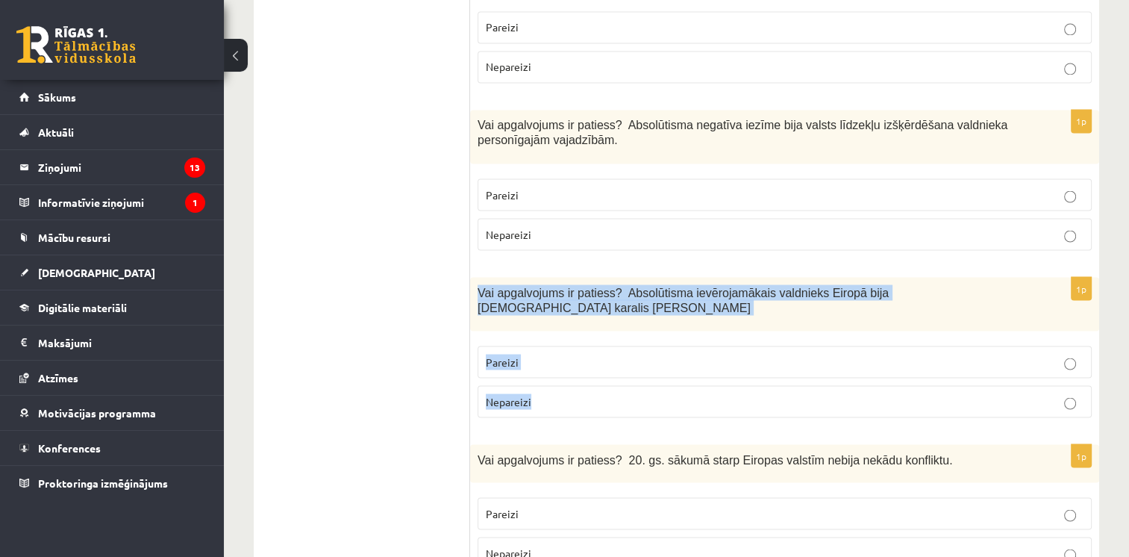
drag, startPoint x: 475, startPoint y: 207, endPoint x: 549, endPoint y: 308, distance: 124.5
click at [549, 308] on div "1p Vai apgalvojums ir patiess? Absolūtisma ievērojamākais valdnieks Eiropā bija…" at bounding box center [784, 353] width 629 height 152
drag, startPoint x: 549, startPoint y: 308, endPoint x: 511, endPoint y: 222, distance: 94.3
click at [549, 277] on div "Vai apgalvojums ir patiess? Absolūtisma ievērojamākais valdnieks Eiropā bija Fr…" at bounding box center [784, 304] width 629 height 54
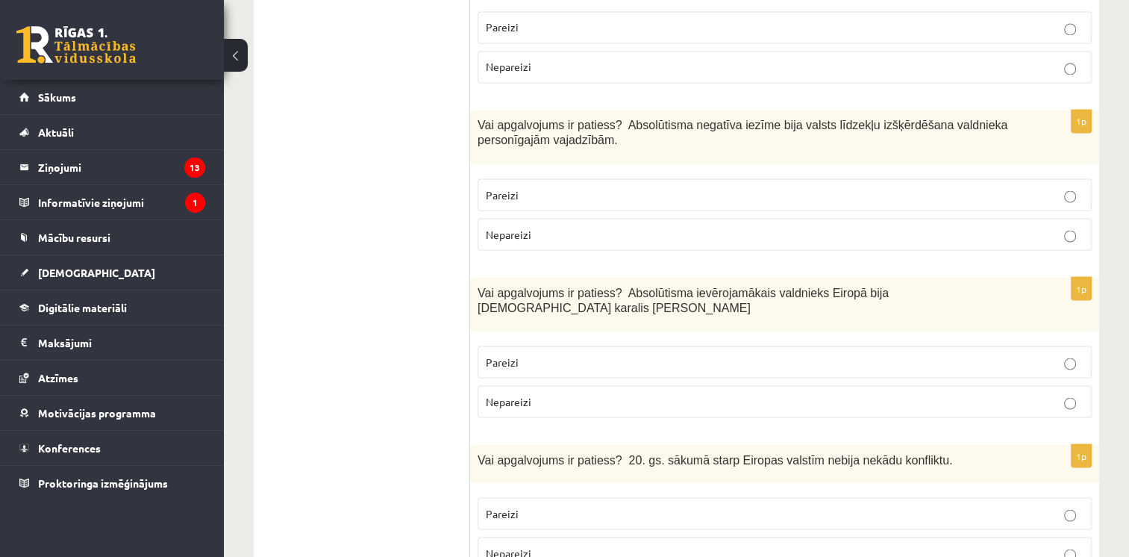
click at [567, 354] on p "Pareizi" at bounding box center [785, 362] width 598 height 16
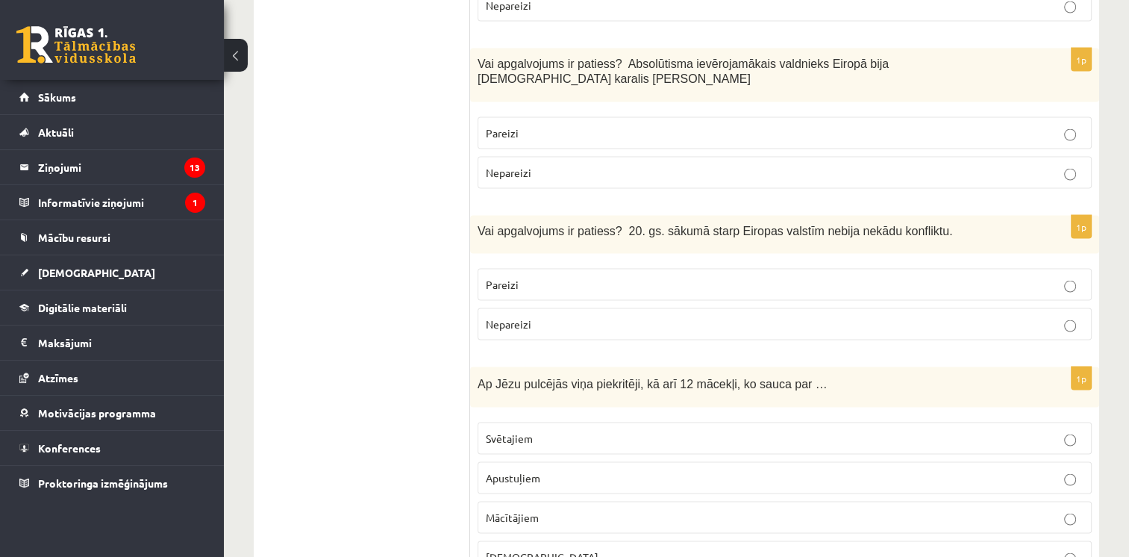
scroll to position [2885, 0]
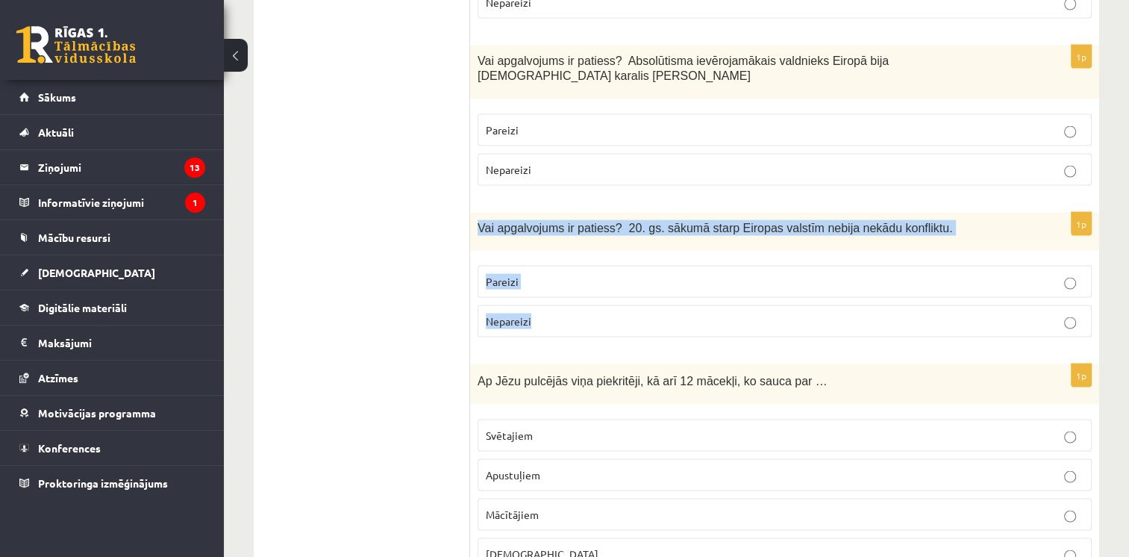
drag, startPoint x: 474, startPoint y: 133, endPoint x: 546, endPoint y: 228, distance: 119.3
click at [546, 228] on div "1p Vai apgalvojums ir patiess? 20. gs. sākumā starp Eiropas valstīm nebija nekā…" at bounding box center [784, 281] width 629 height 137
drag, startPoint x: 546, startPoint y: 228, endPoint x: 515, endPoint y: 137, distance: 95.6
click at [572, 213] on div "Vai apgalvojums ir patiess? 20. gs. sākumā starp Eiropas valstīm nebija nekādu …" at bounding box center [784, 232] width 629 height 38
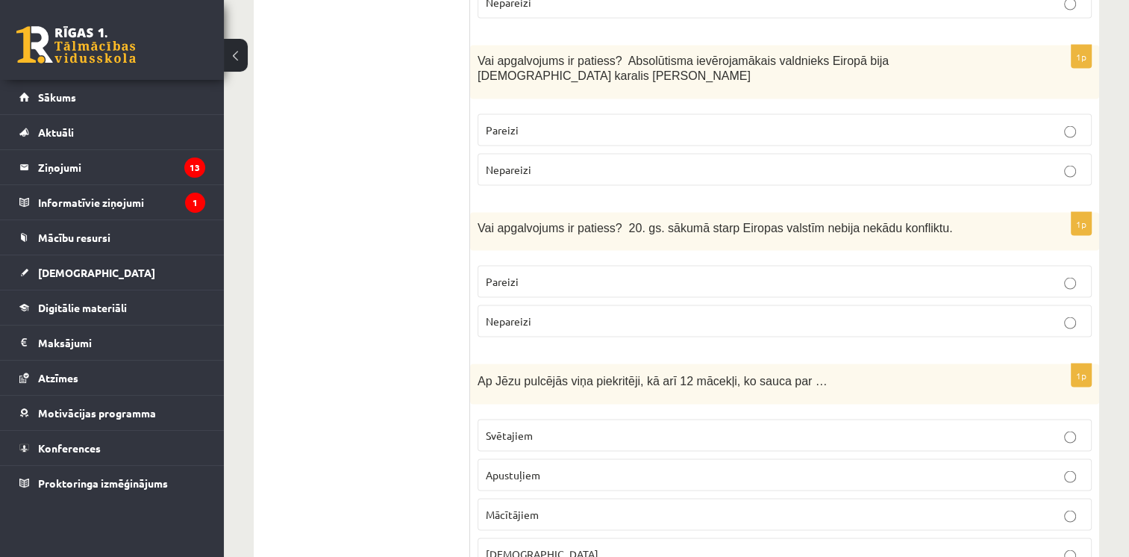
click at [545, 313] on p "Nepareizi" at bounding box center [785, 321] width 598 height 16
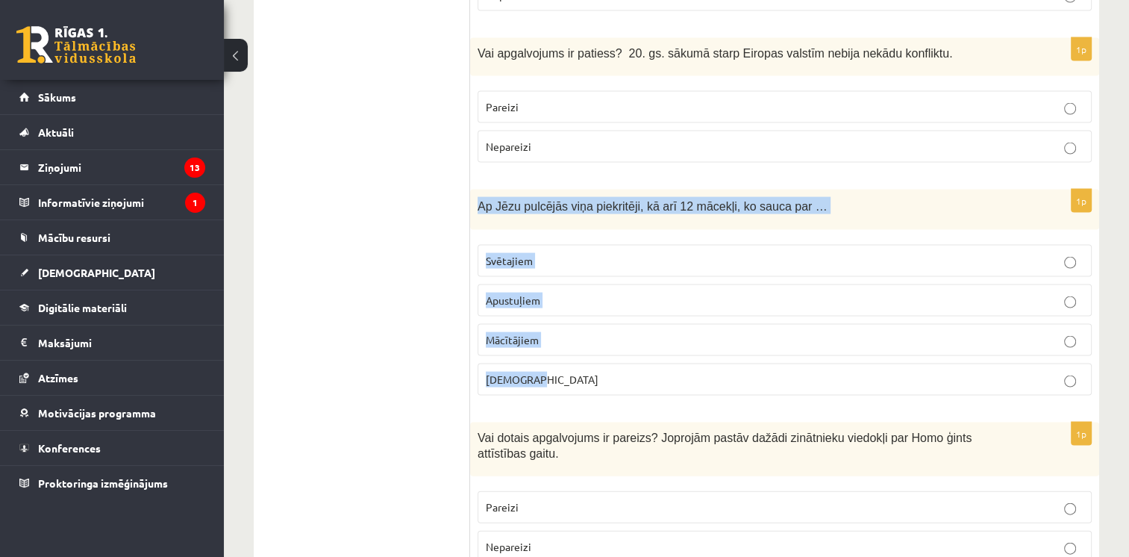
drag, startPoint x: 476, startPoint y: 113, endPoint x: 549, endPoint y: 275, distance: 177.7
click at [549, 275] on div "1p Ap Jēzu pulcējās viņa piekritēji, kā arī 12 mācekļi, ko sauca par … Svētajie…" at bounding box center [784, 299] width 629 height 219
drag, startPoint x: 549, startPoint y: 275, endPoint x: 536, endPoint y: 115, distance: 161.0
click at [579, 190] on div "Ap Jēzu pulcējās viņa piekritēji, kā arī 12 mācekļi, ko sauca par …" at bounding box center [784, 210] width 629 height 41
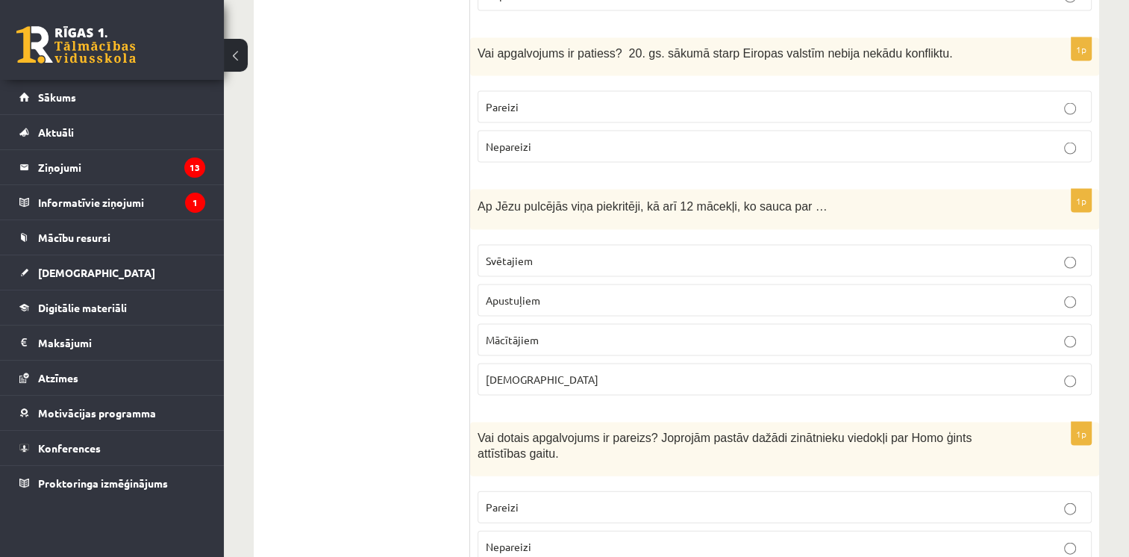
click at [539, 293] on span "Apustuļiem" at bounding box center [513, 299] width 54 height 13
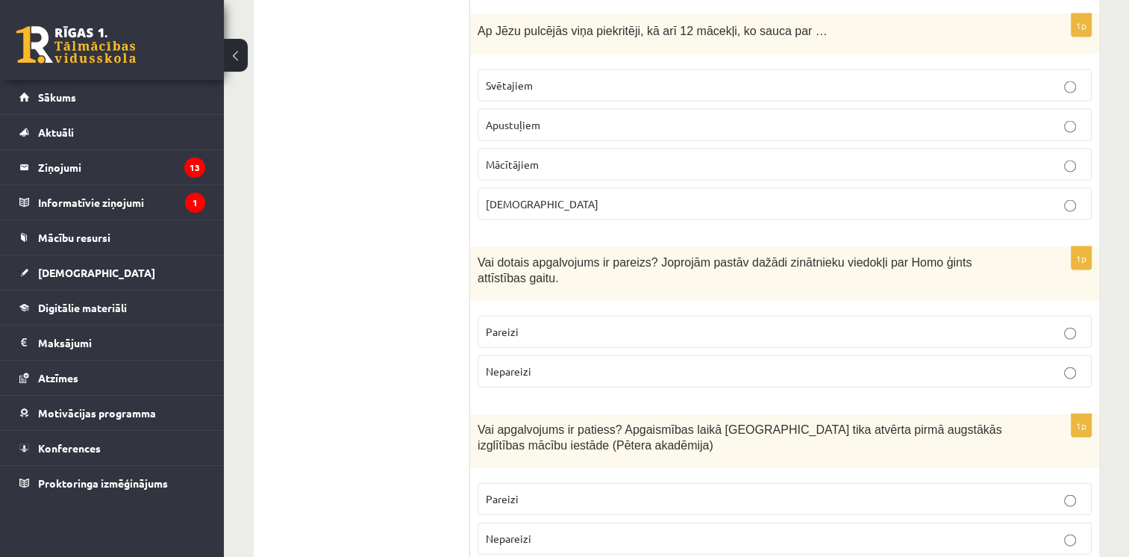
scroll to position [3236, 0]
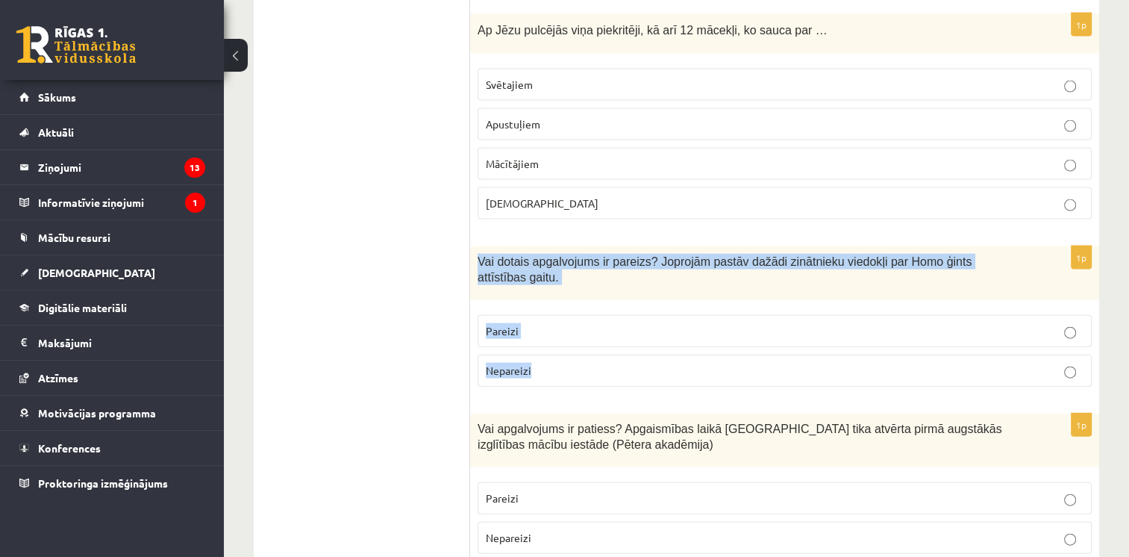
drag, startPoint x: 475, startPoint y: 159, endPoint x: 544, endPoint y: 254, distance: 117.0
click at [544, 254] on div "1p Vai dotais apgalvojums ir pareizs? Joprojām pastāv dažādi zinātnieku viedokļ…" at bounding box center [784, 322] width 629 height 152
drag, startPoint x: 544, startPoint y: 254, endPoint x: 516, endPoint y: 172, distance: 86.1
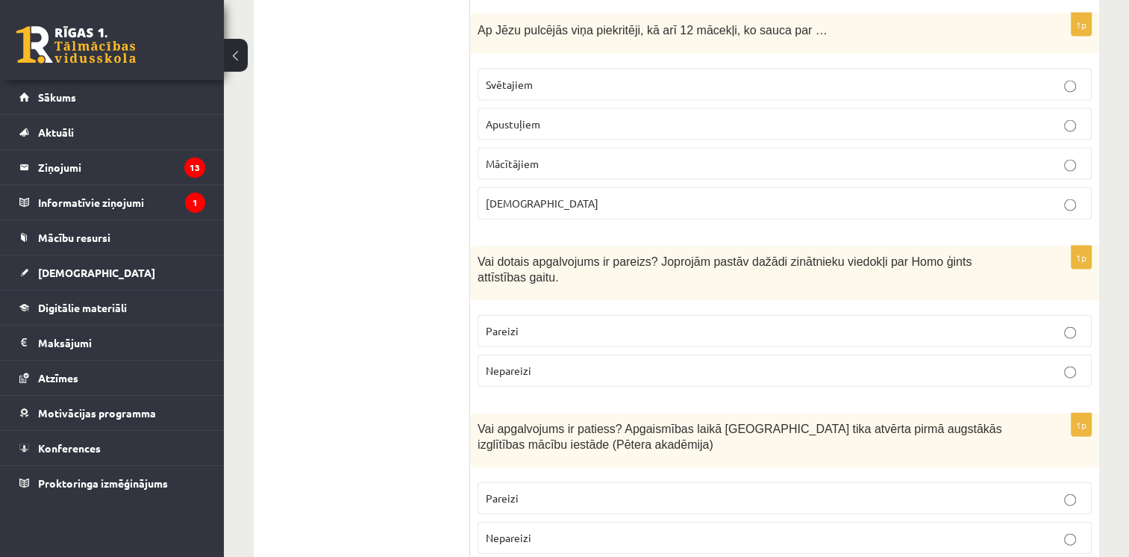
click at [562, 323] on p "Pareizi" at bounding box center [785, 331] width 598 height 16
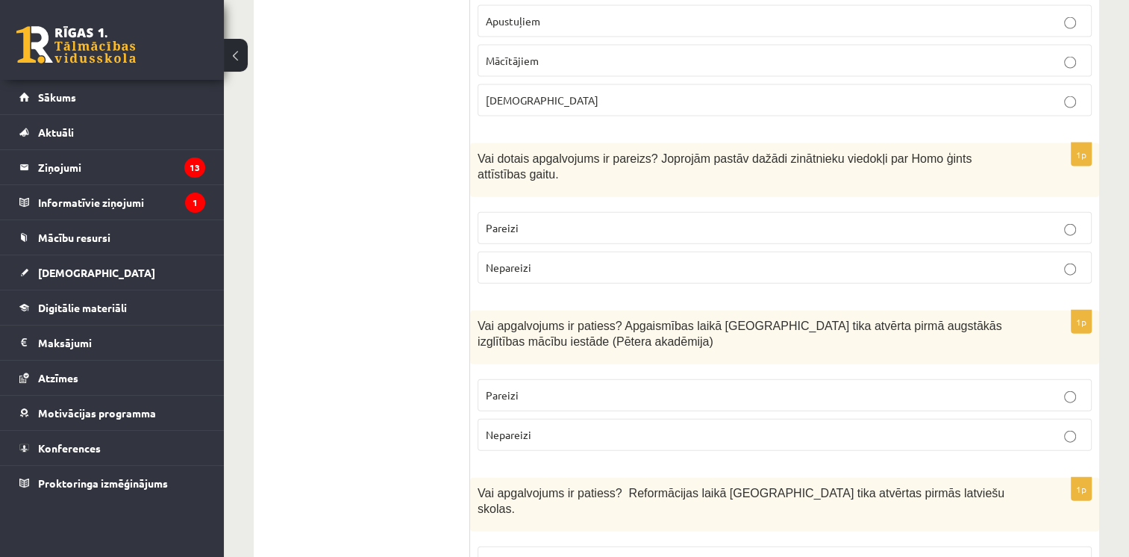
scroll to position [3340, 0]
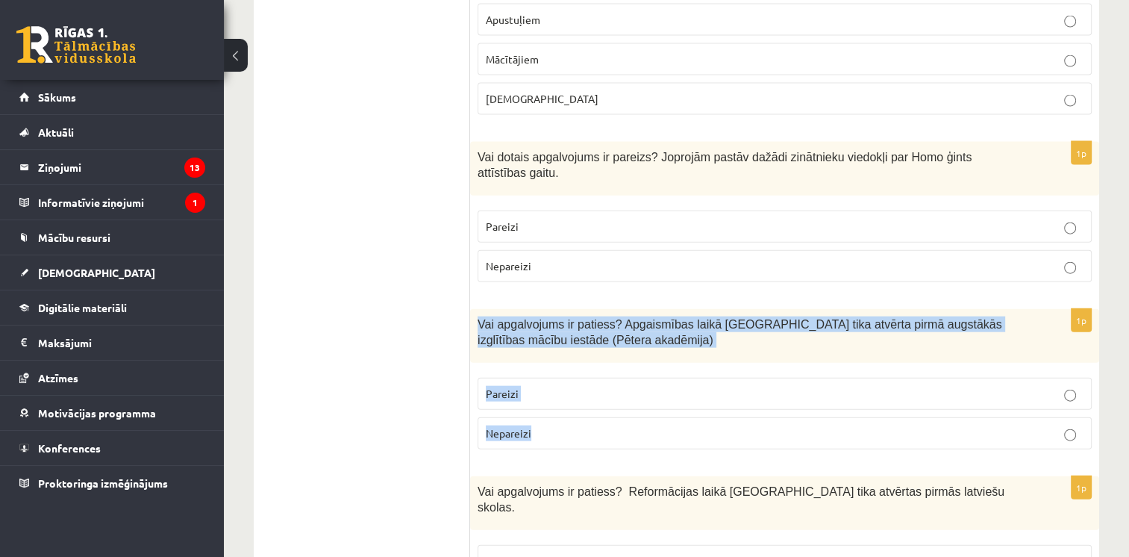
drag, startPoint x: 475, startPoint y: 213, endPoint x: 558, endPoint y: 330, distance: 142.9
click at [558, 330] on div "1p Vai apgalvojums ir patiess? Apgaismības laikā Jelgavā tika atvērta pirmā aug…" at bounding box center [784, 385] width 629 height 152
drag, startPoint x: 558, startPoint y: 330, endPoint x: 522, endPoint y: 217, distance: 118.2
click at [554, 316] on p "Vai apgalvojums ir patiess? Apgaismības laikā Jelgavā tika atvērta pirmā augstā…" at bounding box center [748, 331] width 540 height 31
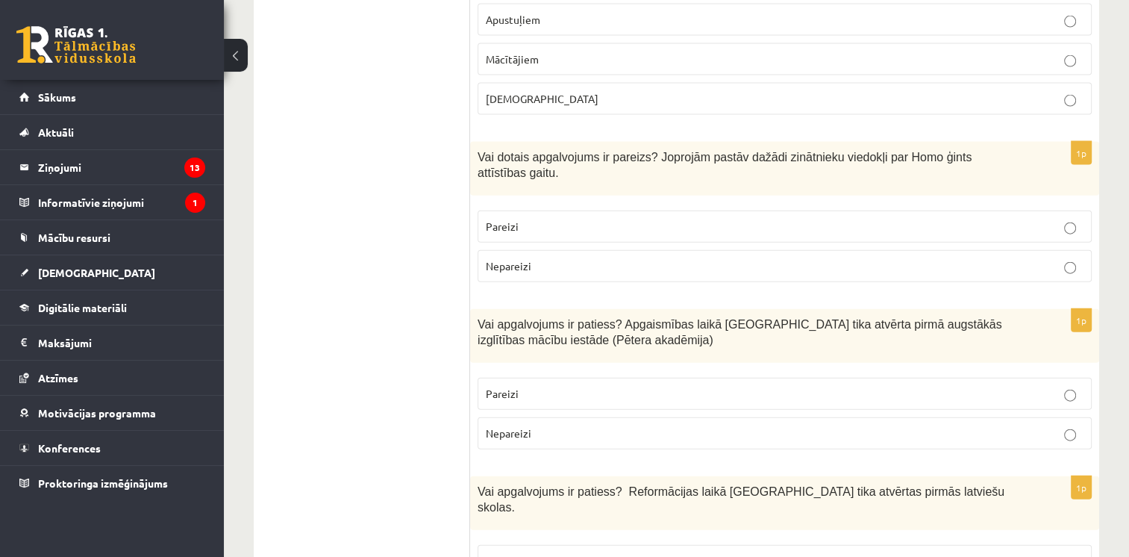
click at [612, 386] on p "Pareizi" at bounding box center [785, 394] width 598 height 16
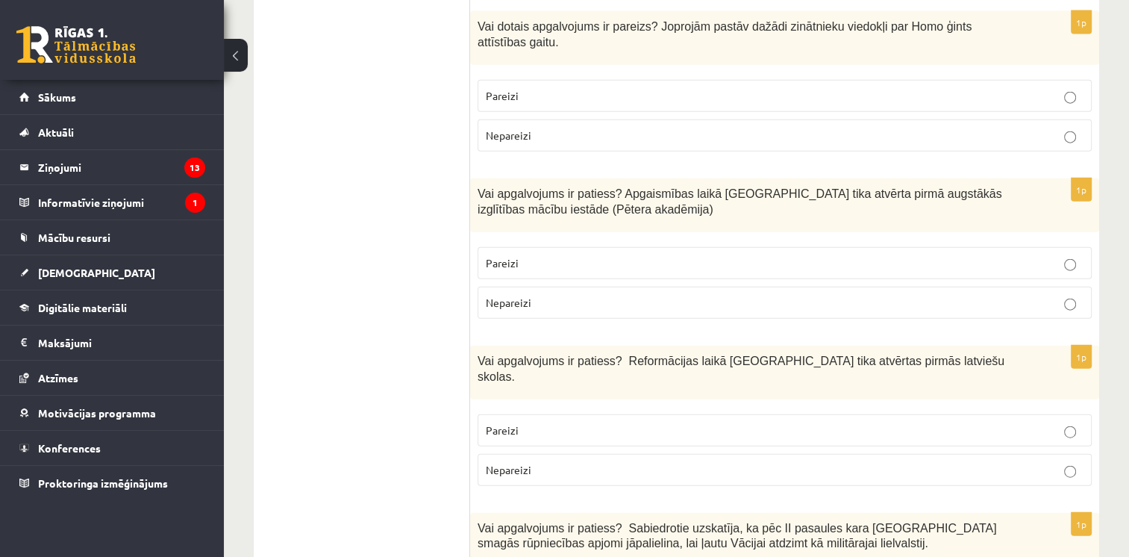
scroll to position [3499, 0]
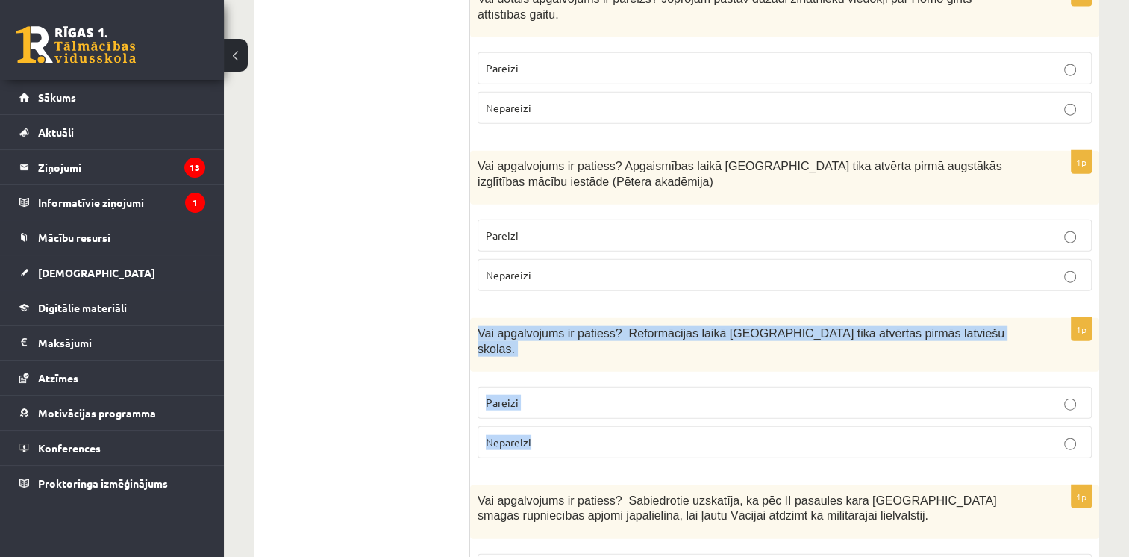
drag, startPoint x: 474, startPoint y: 221, endPoint x: 537, endPoint y: 314, distance: 112.4
click at [537, 318] on div "1p Vai apgalvojums ir patiess? Reformācijas laikā Livonijā tika atvērtas pirmās…" at bounding box center [784, 394] width 629 height 152
drag, startPoint x: 537, startPoint y: 314, endPoint x: 510, endPoint y: 228, distance: 89.7
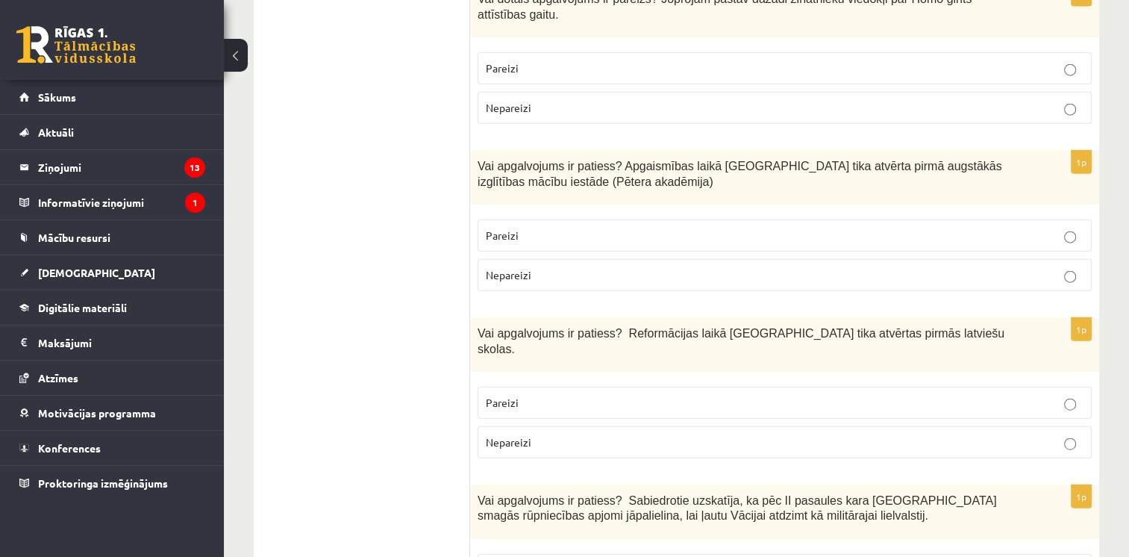
click at [557, 387] on label "Pareizi" at bounding box center [785, 403] width 614 height 32
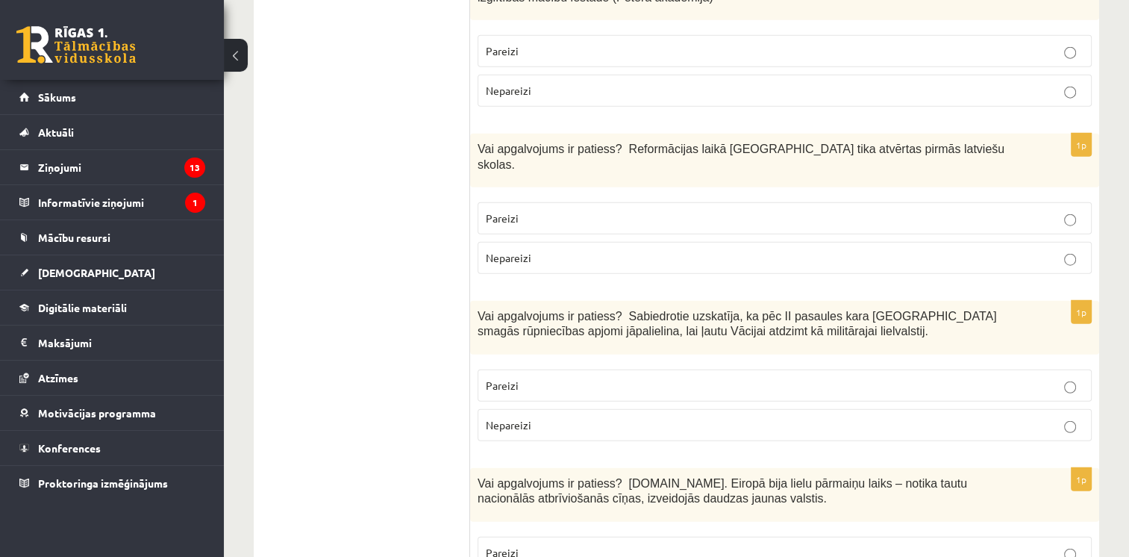
scroll to position [3684, 0]
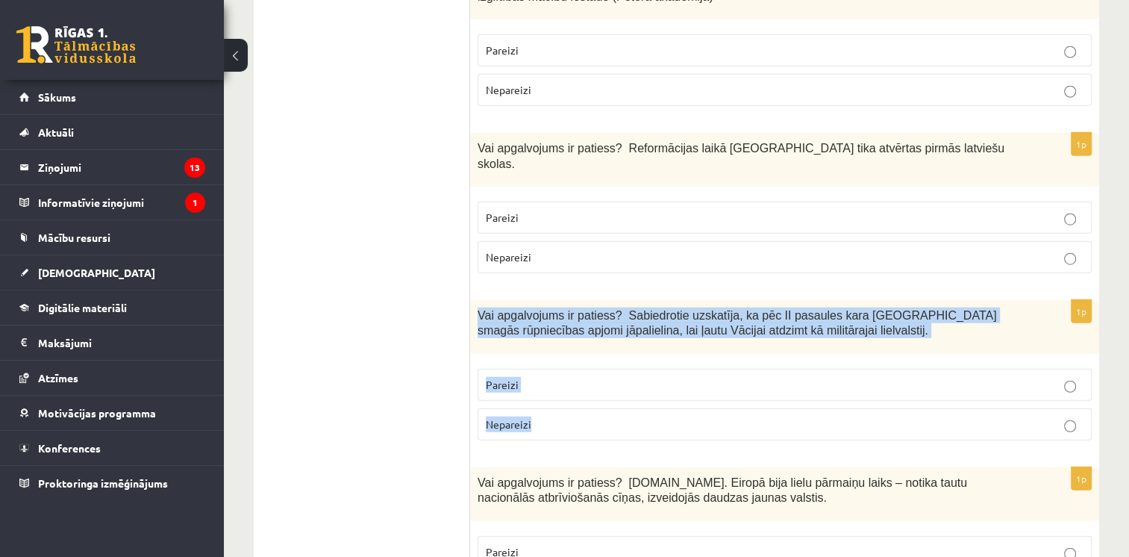
drag, startPoint x: 475, startPoint y: 190, endPoint x: 532, endPoint y: 294, distance: 118.9
click at [532, 300] on div "1p Vai apgalvojums ir patiess? Sabiedrotie uzskatīja, ka pēc II pasaules kara V…" at bounding box center [784, 376] width 629 height 152
drag, startPoint x: 532, startPoint y: 294, endPoint x: 506, endPoint y: 207, distance: 91.1
click at [540, 300] on div "Vai apgalvojums ir patiess? Sabiedrotie uzskatīja, ka pēc II pasaules kara Vāci…" at bounding box center [784, 327] width 629 height 54
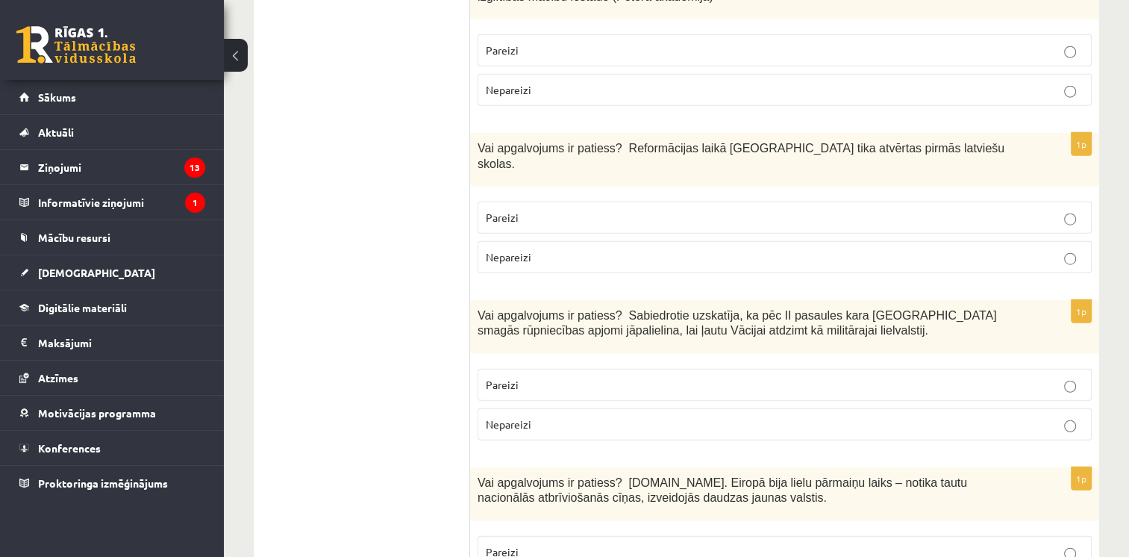
click at [625, 408] on label "Nepareizi" at bounding box center [785, 424] width 614 height 32
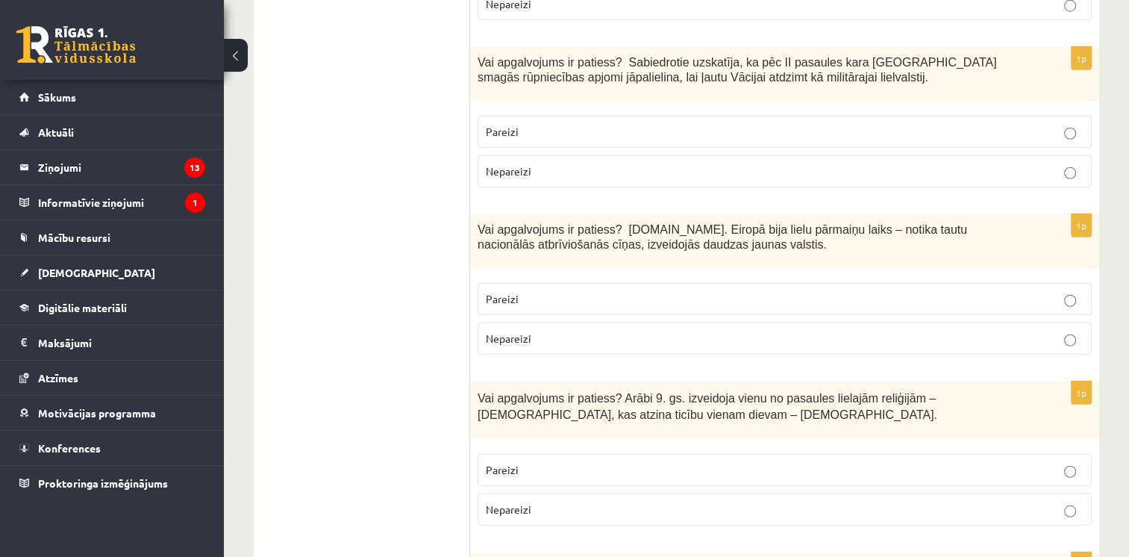
scroll to position [3937, 0]
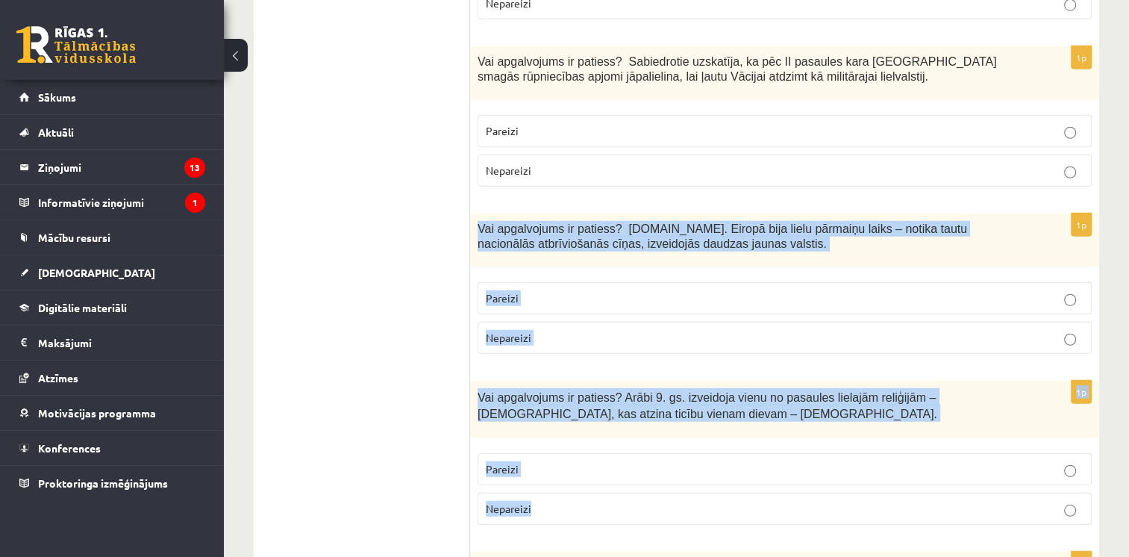
drag, startPoint x: 475, startPoint y: 93, endPoint x: 609, endPoint y: 401, distance: 335.5
drag, startPoint x: 609, startPoint y: 401, endPoint x: 525, endPoint y: 285, distance: 142.7
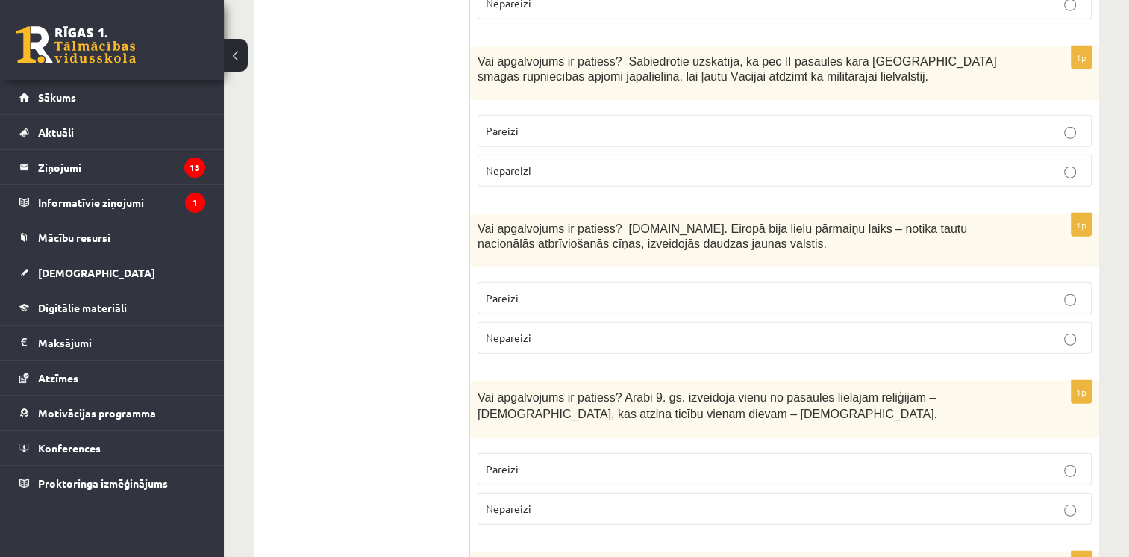
click at [534, 282] on label "Pareizi" at bounding box center [785, 298] width 614 height 32
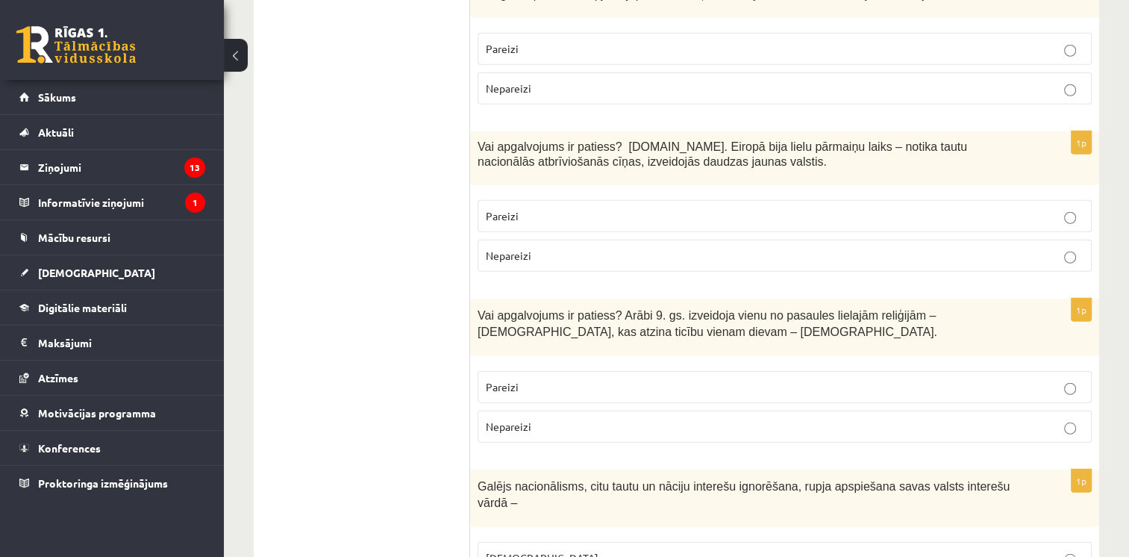
scroll to position [4021, 0]
click at [528, 418] on span "Nepareizi" at bounding box center [509, 424] width 46 height 13
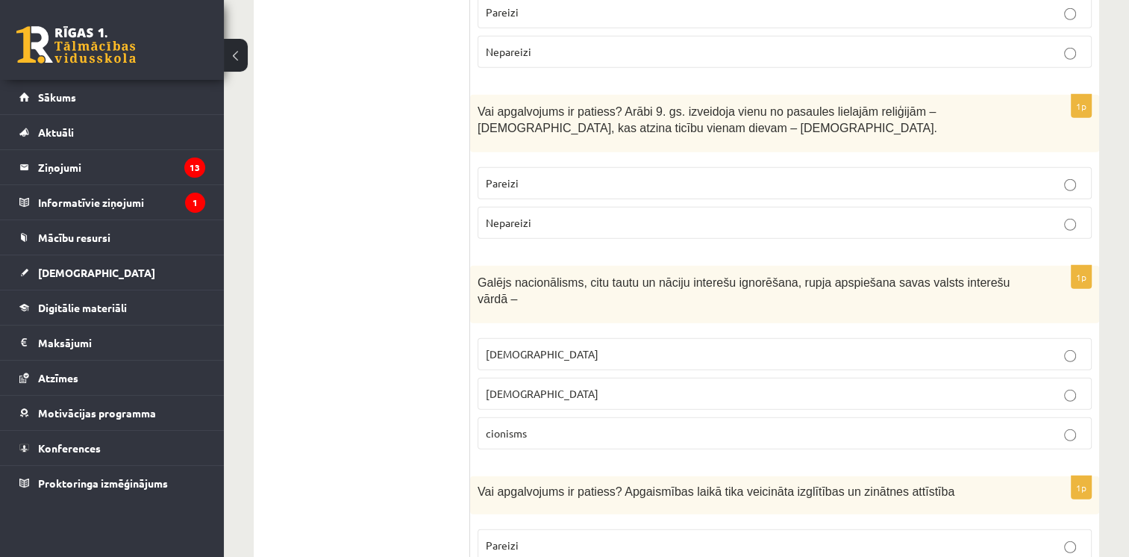
scroll to position [4232, 0]
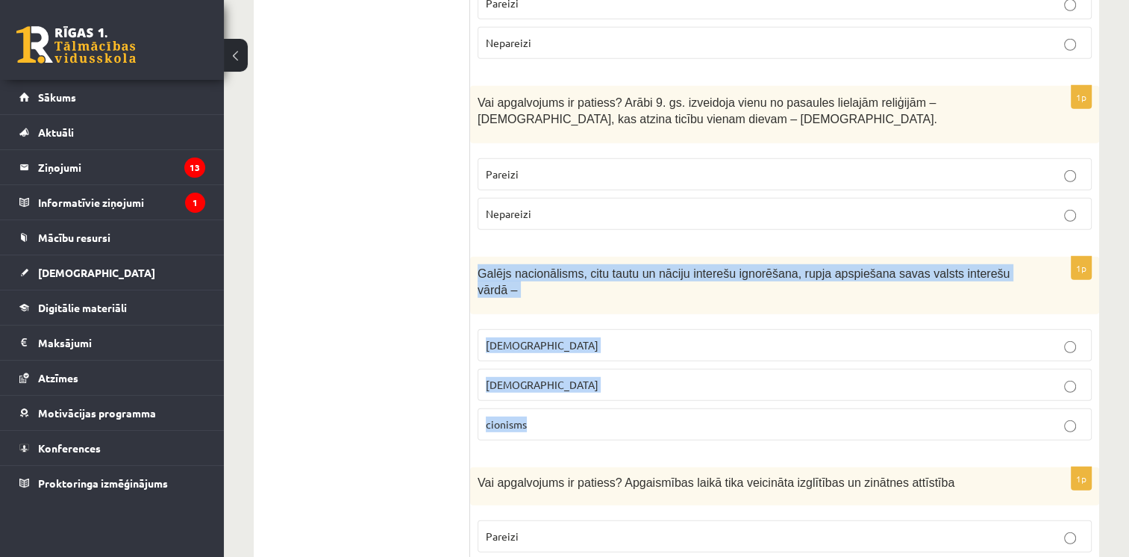
drag, startPoint x: 472, startPoint y: 141, endPoint x: 543, endPoint y: 282, distance: 158.2
click at [543, 282] on div "1p Galējs nacionālisms, citu tautu un nāciju interešu ignorēšana, rupja apspieš…" at bounding box center [784, 355] width 629 height 196
drag, startPoint x: 543, startPoint y: 282, endPoint x: 510, endPoint y: 150, distance: 136.1
click at [532, 257] on div "Galējs nacionālisms, citu tautu un nāciju interešu ignorēšana, rupja apspiešana…" at bounding box center [784, 285] width 629 height 57
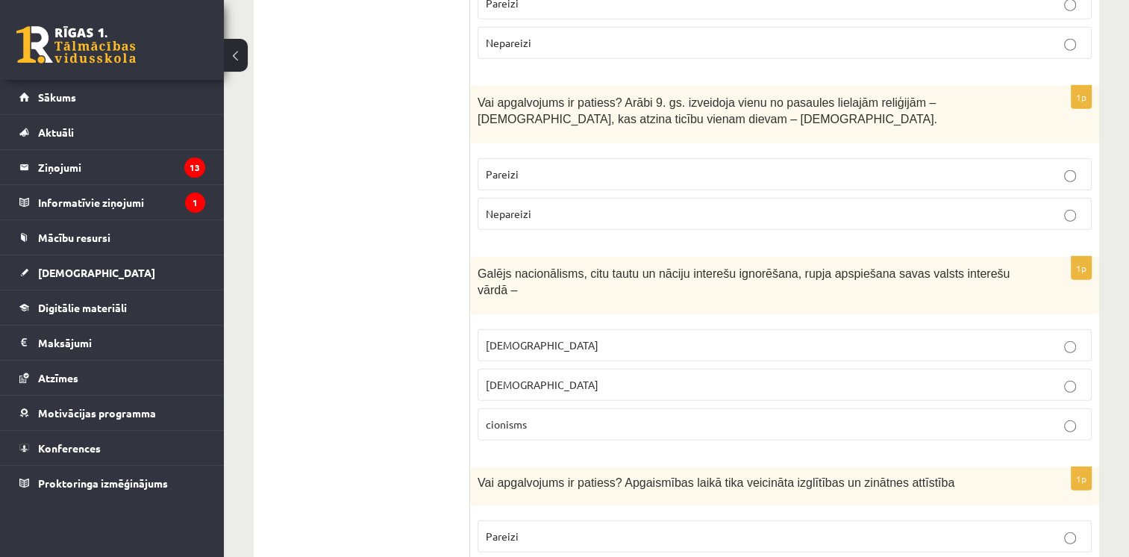
click at [563, 337] on p "šovinisms" at bounding box center [785, 345] width 598 height 16
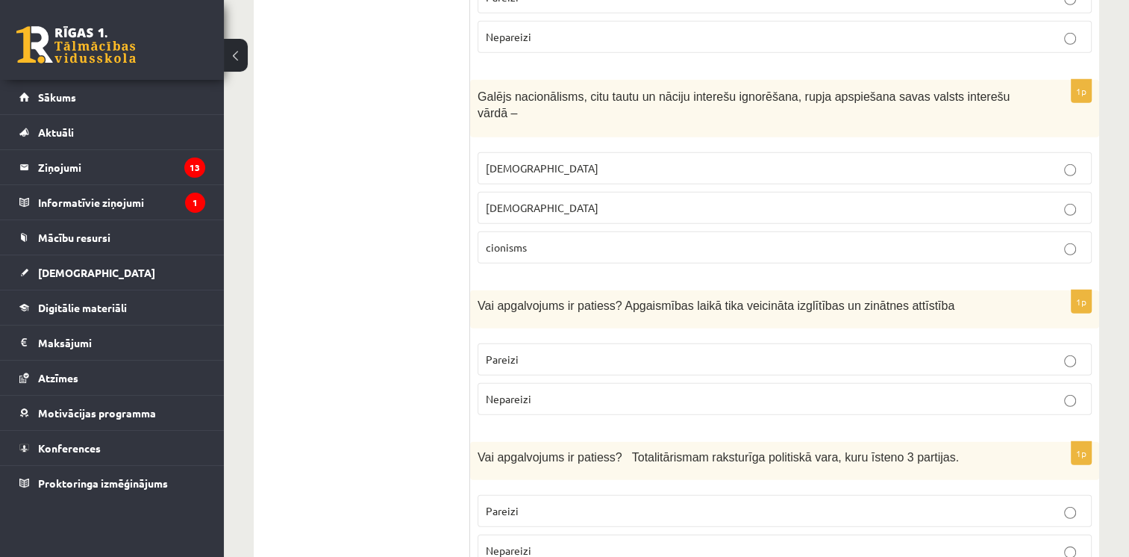
scroll to position [4412, 0]
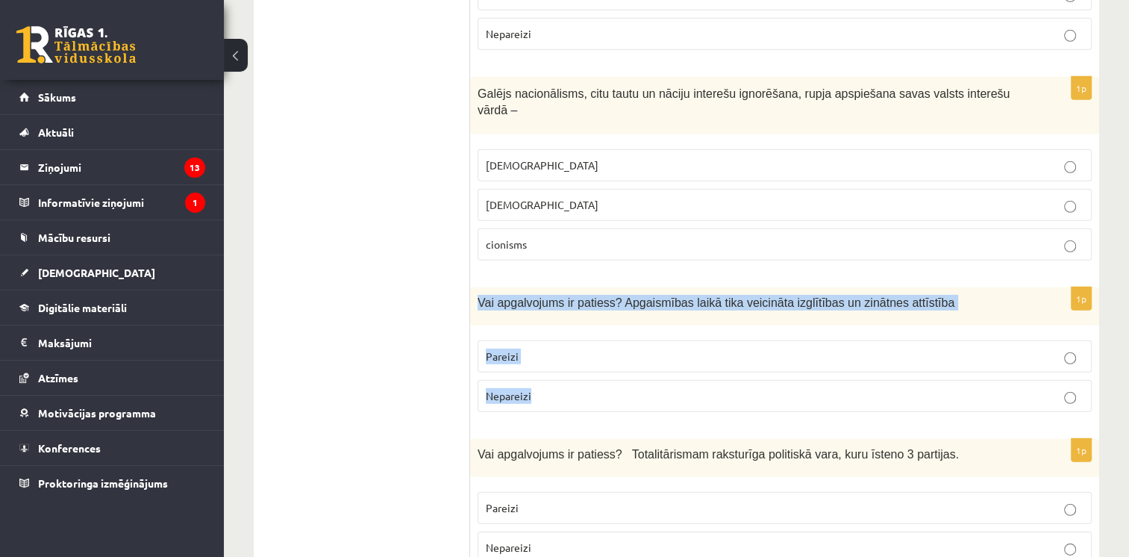
drag, startPoint x: 469, startPoint y: 145, endPoint x: 543, endPoint y: 251, distance: 129.2
drag, startPoint x: 543, startPoint y: 251, endPoint x: 523, endPoint y: 156, distance: 96.9
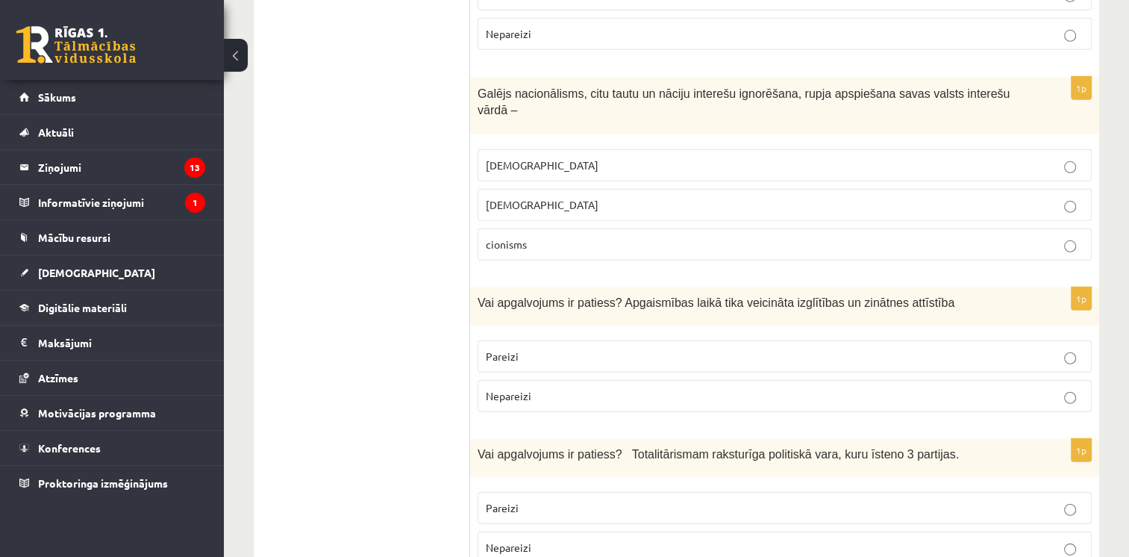
click at [541, 349] on p "Pareizi" at bounding box center [785, 357] width 598 height 16
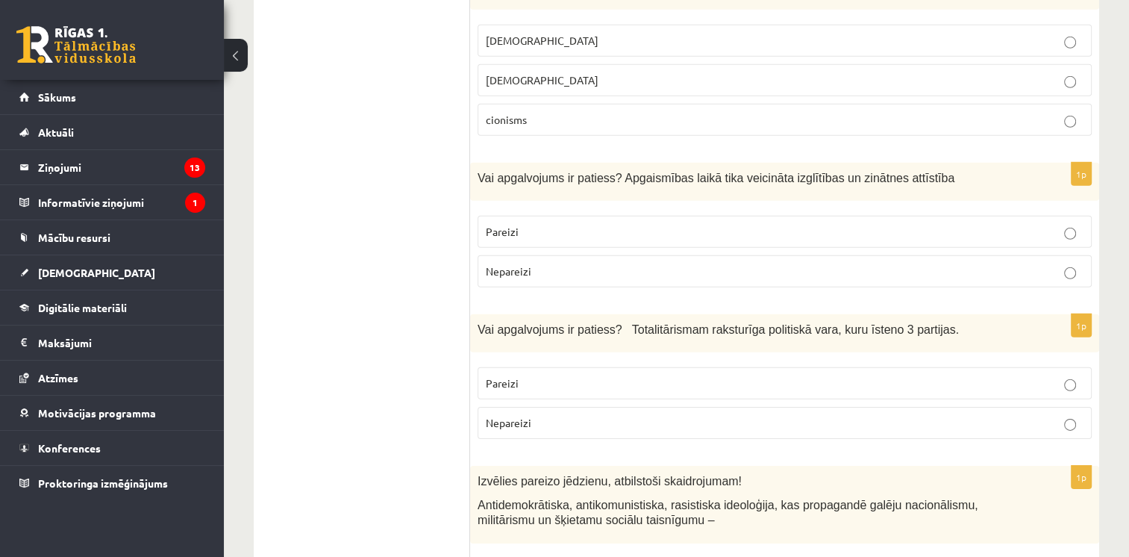
scroll to position [4541, 0]
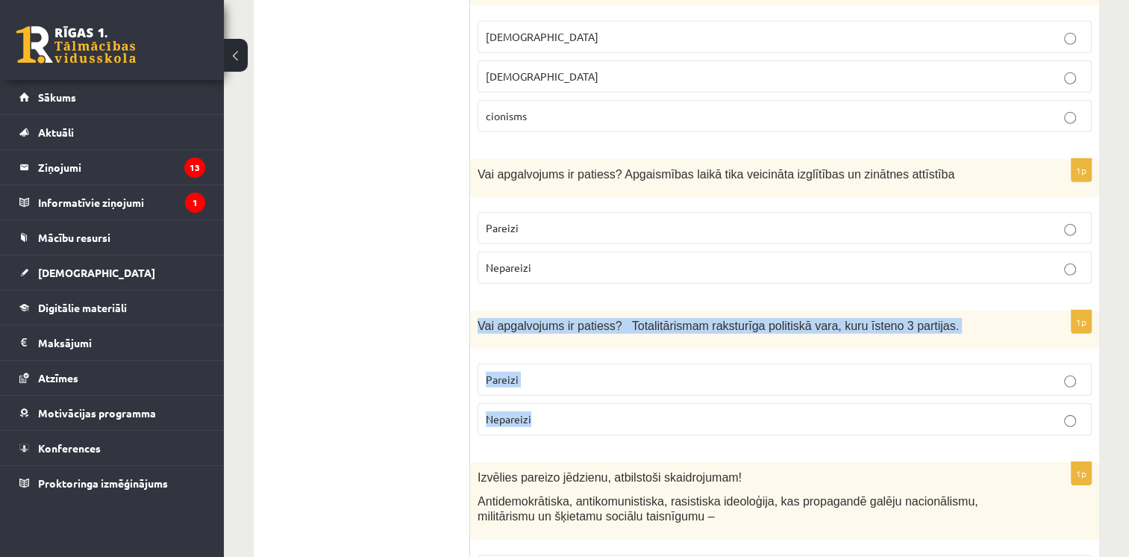
drag, startPoint x: 474, startPoint y: 172, endPoint x: 552, endPoint y: 268, distance: 123.6
click at [552, 310] on div "1p Vai apgalvojums ir patiess? Totalitārismam raksturīga politiskā vara, kuru ī…" at bounding box center [784, 378] width 629 height 137
drag, startPoint x: 552, startPoint y: 268, endPoint x: 501, endPoint y: 177, distance: 104.6
click at [555, 310] on div "Vai apgalvojums ir patiess? Totalitārismam raksturīga politiskā vara, kuru īste…" at bounding box center [784, 329] width 629 height 38
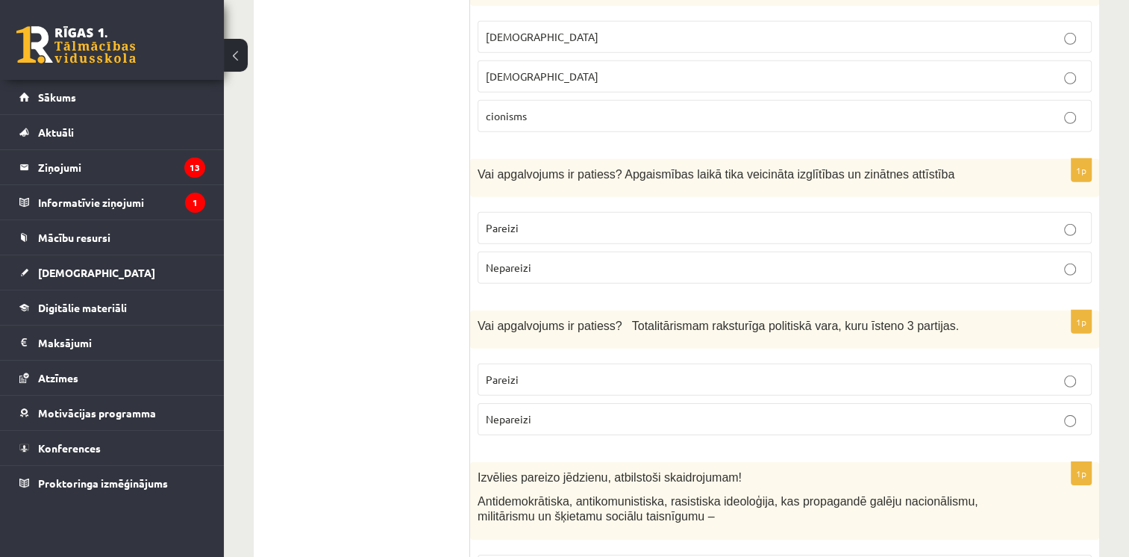
click at [616, 372] on p "Pareizi" at bounding box center [785, 380] width 598 height 16
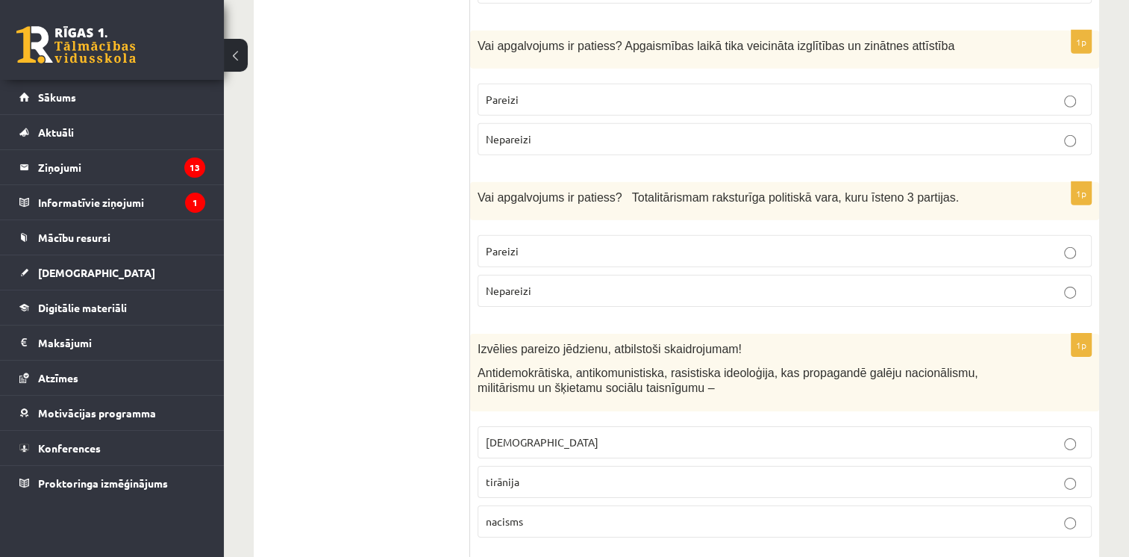
scroll to position [4672, 0]
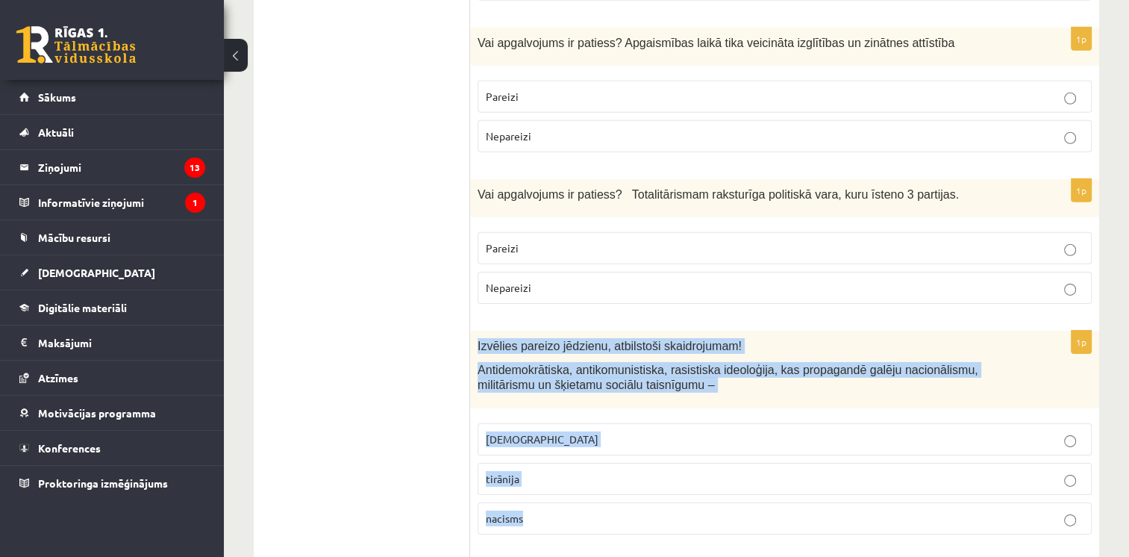
drag, startPoint x: 470, startPoint y: 199, endPoint x: 576, endPoint y: 369, distance: 200.5
click at [576, 369] on div "1p Izvēlies pareizo jēdzienu, atbilstoši skaidrojumam! Antidemokrātiska, antiko…" at bounding box center [784, 438] width 629 height 215
drag, startPoint x: 576, startPoint y: 369, endPoint x: 528, endPoint y: 243, distance: 134.9
click at [563, 331] on div "Izvēlies pareizo jēdzienu, atbilstoši skaidrojumam! Antidemokrātiska, antikomun…" at bounding box center [784, 369] width 629 height 77
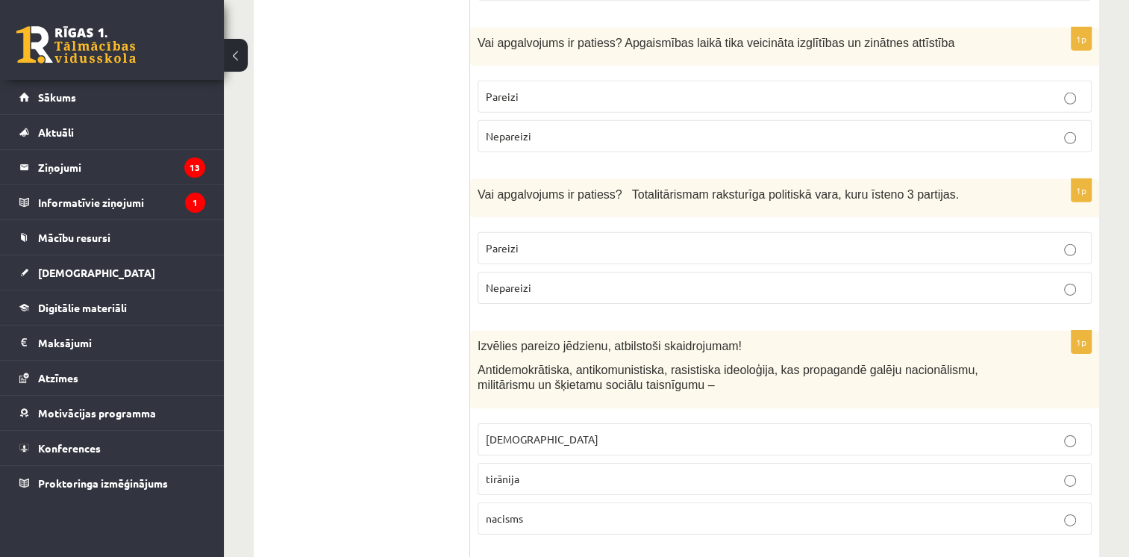
drag, startPoint x: 469, startPoint y: 196, endPoint x: 507, endPoint y: 225, distance: 48.4
drag, startPoint x: 507, startPoint y: 225, endPoint x: 443, endPoint y: 122, distance: 121.0
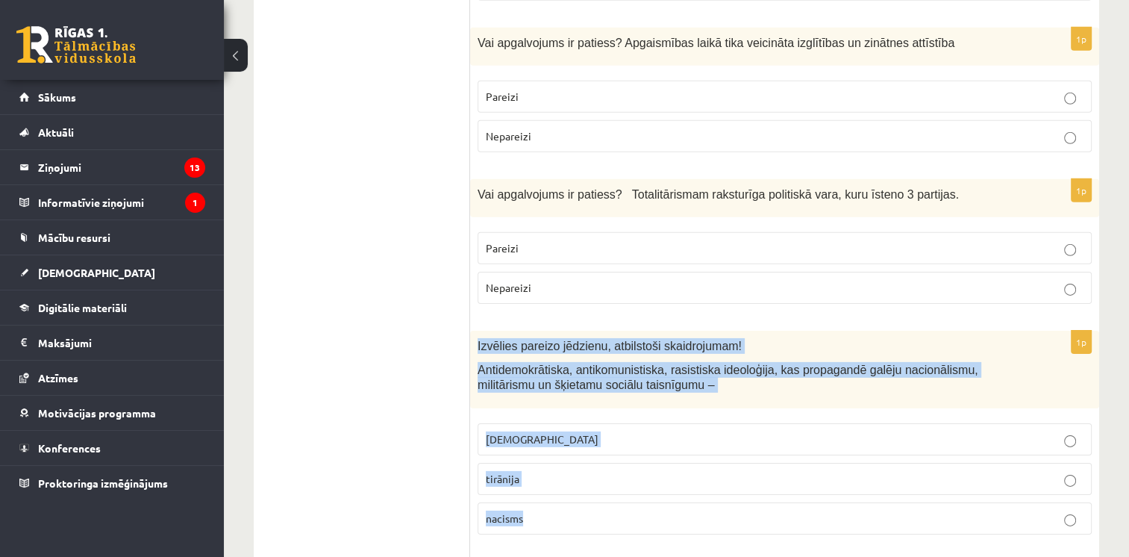
drag, startPoint x: 443, startPoint y: 122, endPoint x: 543, endPoint y: 384, distance: 280.1
click at [543, 384] on div "1p Izvēlies pareizo jēdzienu, atbilstoši skaidrojumam! Antidemokrātiska, antiko…" at bounding box center [784, 438] width 629 height 215
drag, startPoint x: 543, startPoint y: 384, endPoint x: 516, endPoint y: 254, distance: 133.3
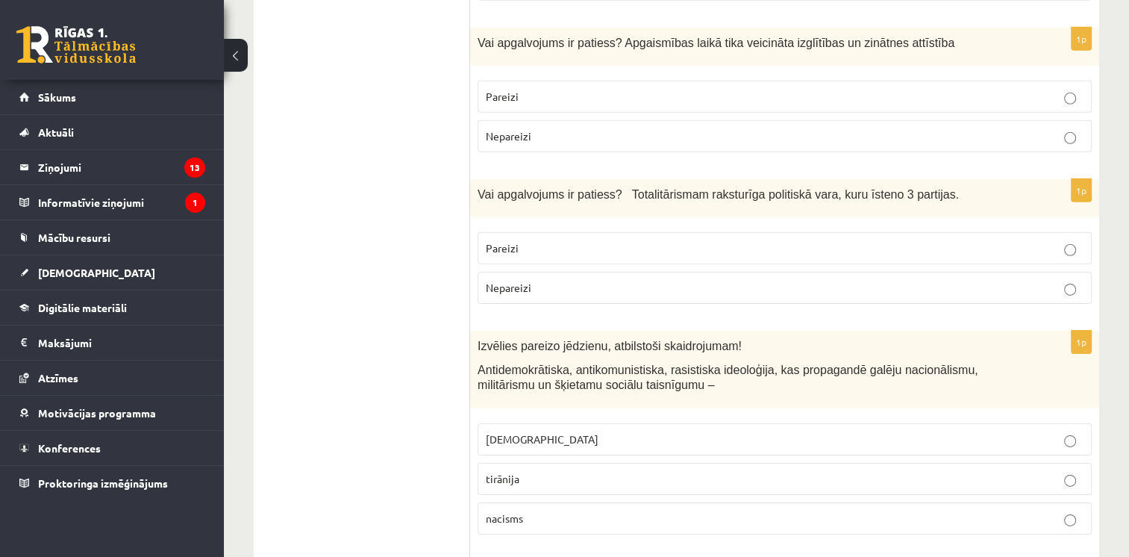
click at [525, 502] on label "nacisms" at bounding box center [785, 518] width 614 height 32
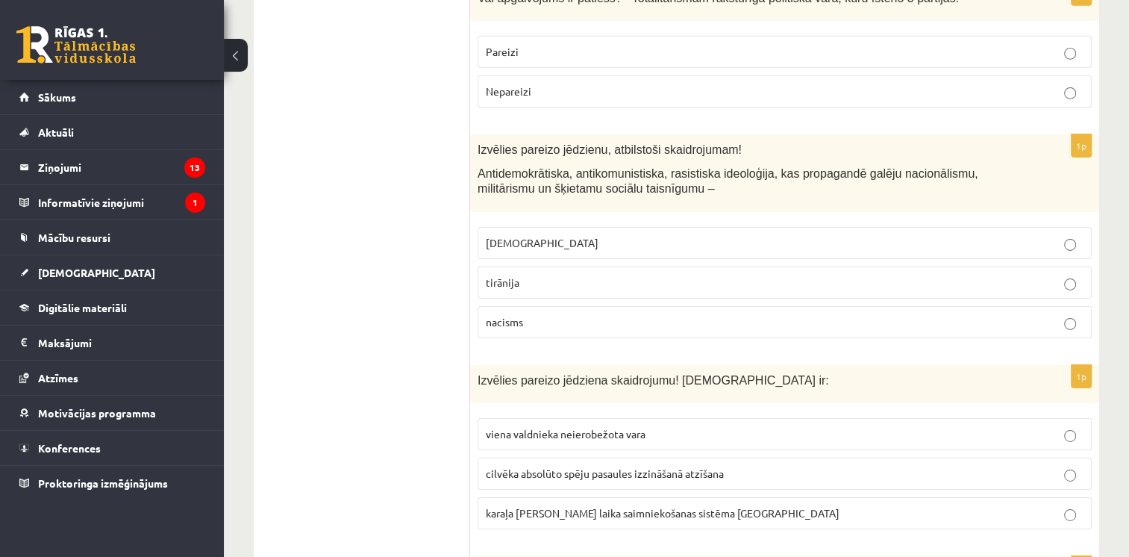
scroll to position [4875, 0]
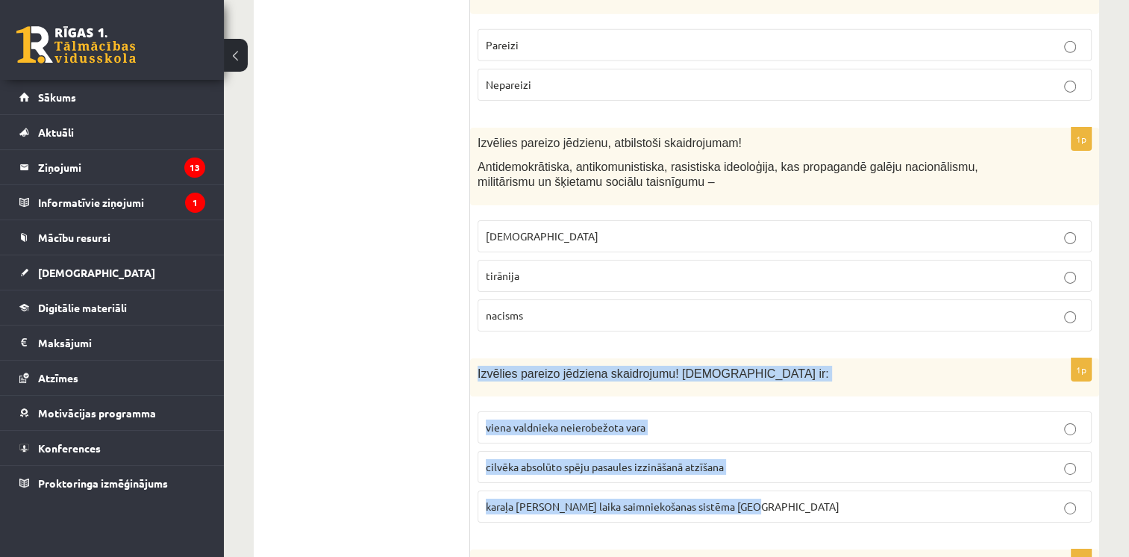
drag, startPoint x: 475, startPoint y: 223, endPoint x: 746, endPoint y: 345, distance: 297.0
click at [746, 358] on div "1p Izvēlies pareizo jēdziena skaidrojumu! Absolūtisms ir: viena valdnieka neier…" at bounding box center [784, 446] width 629 height 176
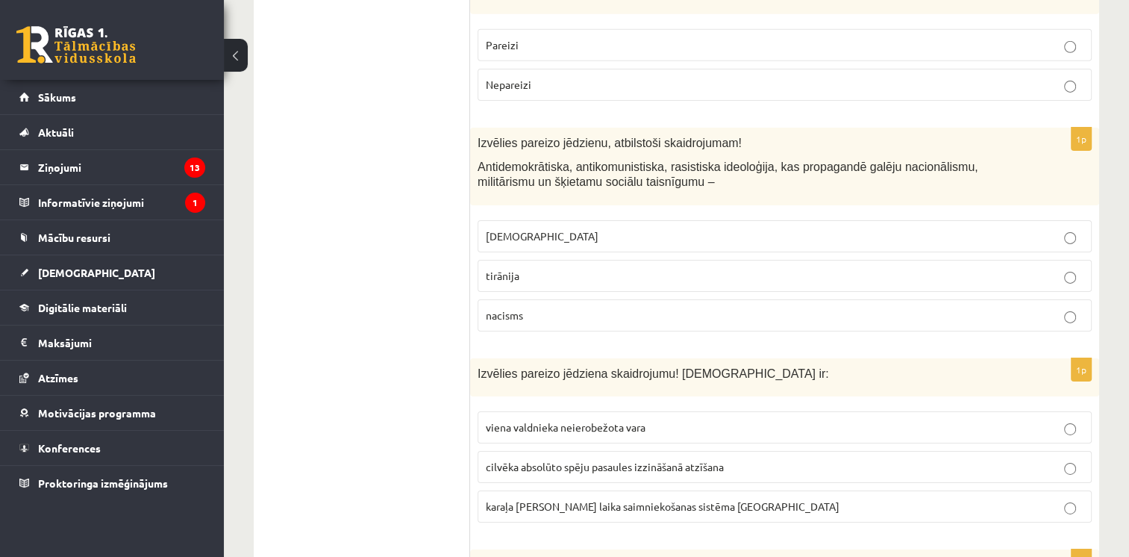
click at [534, 420] on span "viena valdnieka neierobežota vara" at bounding box center [566, 426] width 160 height 13
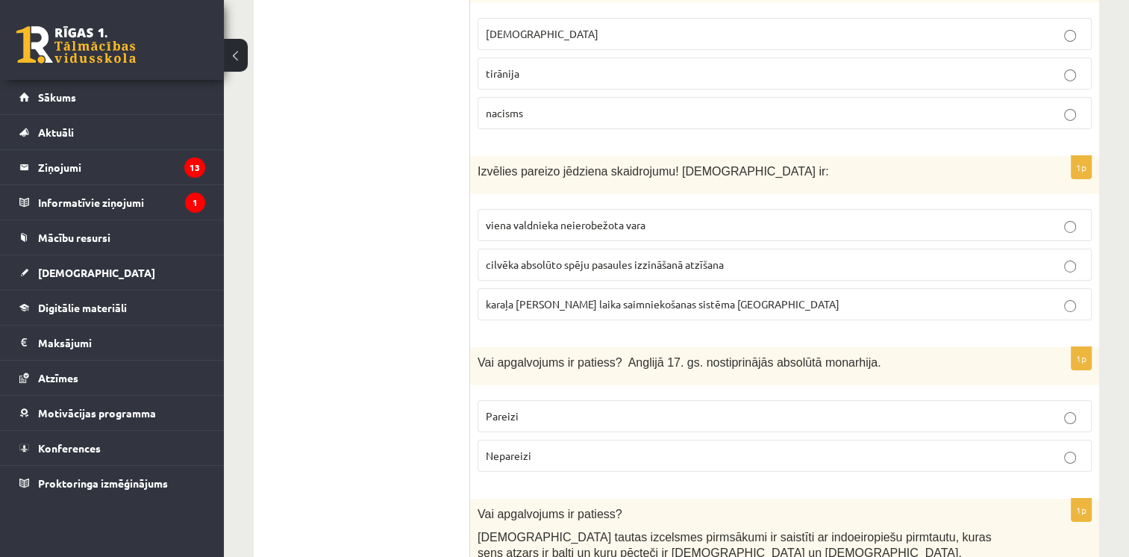
scroll to position [5078, 0]
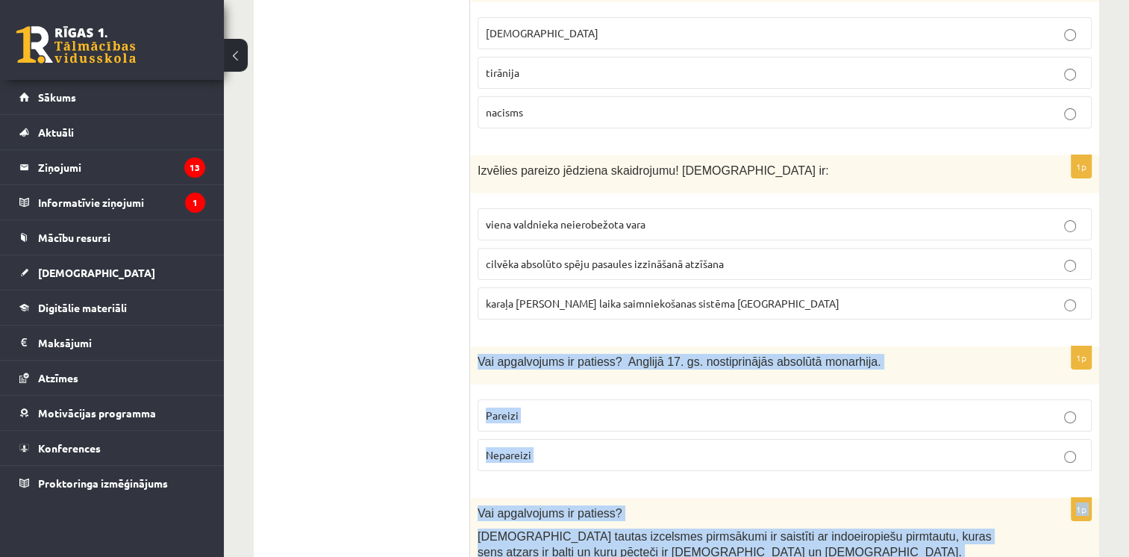
drag, startPoint x: 475, startPoint y: 210, endPoint x: 566, endPoint y: 479, distance: 283.9
drag, startPoint x: 566, startPoint y: 479, endPoint x: 520, endPoint y: 393, distance: 98.2
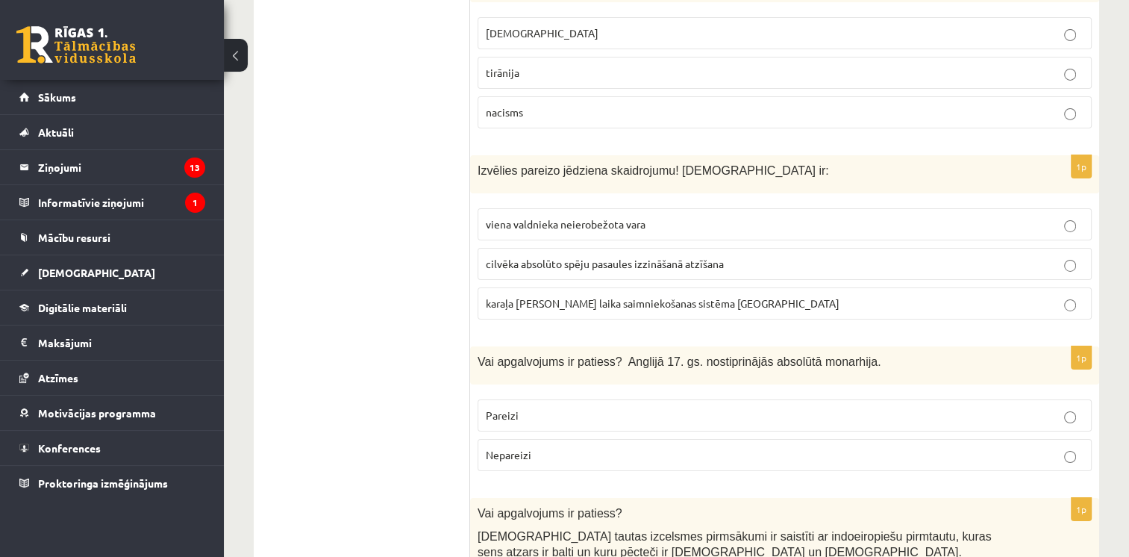
click at [540, 447] on p "Nepareizi" at bounding box center [785, 455] width 598 height 16
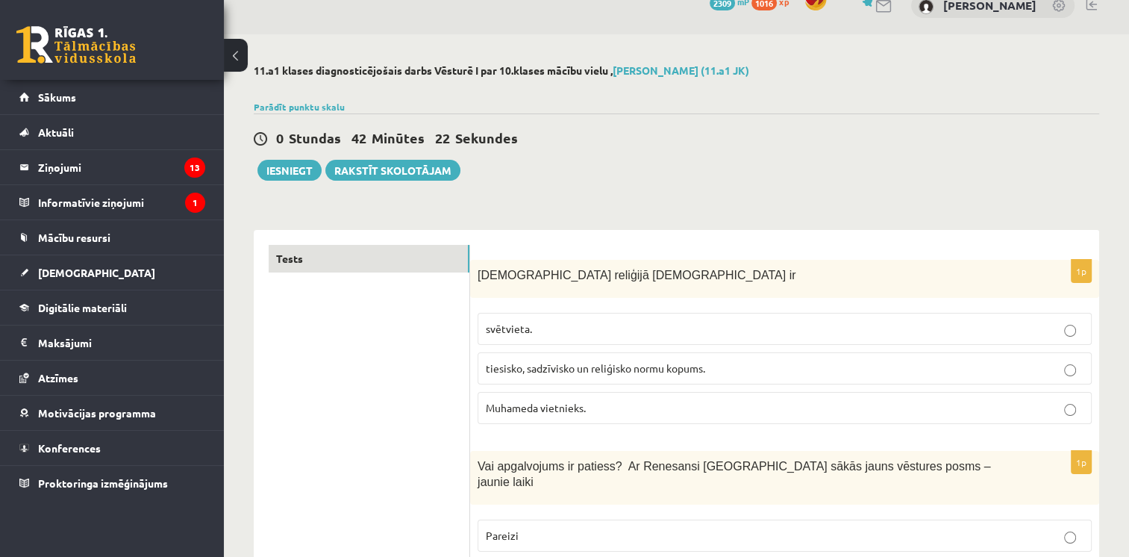
scroll to position [0, 0]
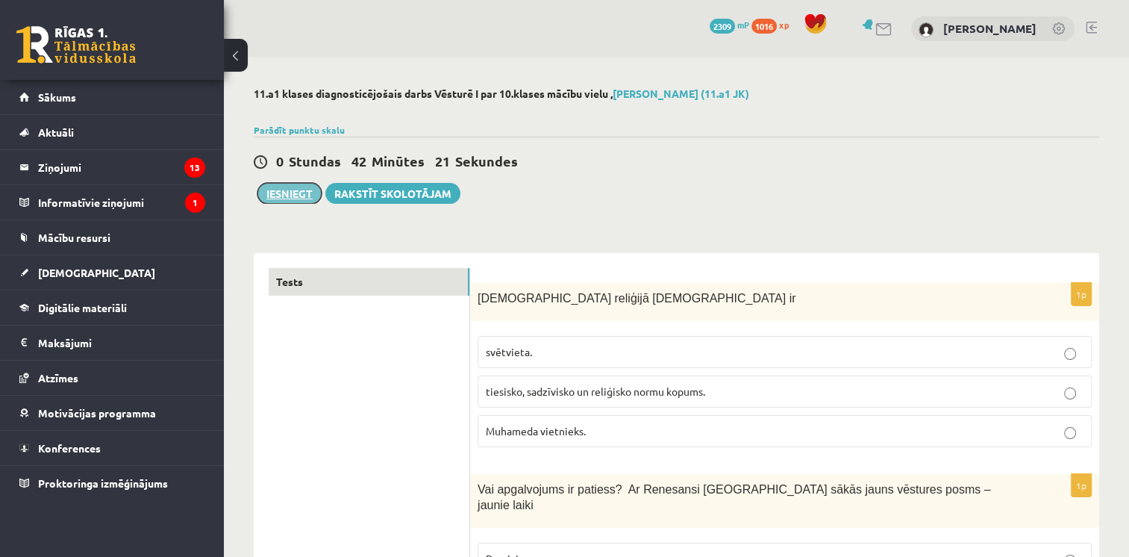
click at [298, 196] on button "Iesniegt" at bounding box center [289, 193] width 64 height 21
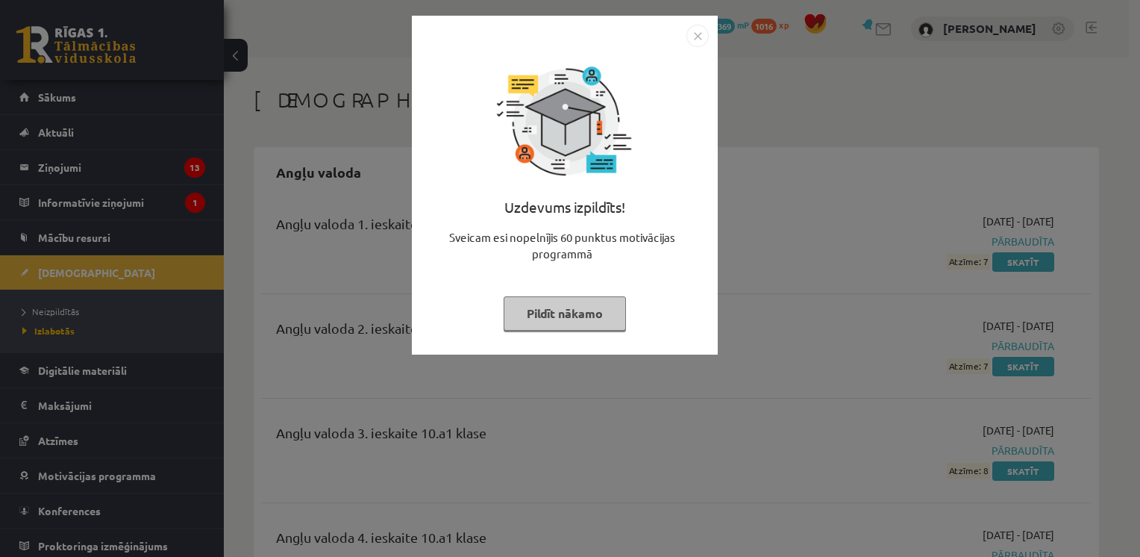
click at [576, 319] on button "Pildīt nākamo" at bounding box center [565, 313] width 122 height 34
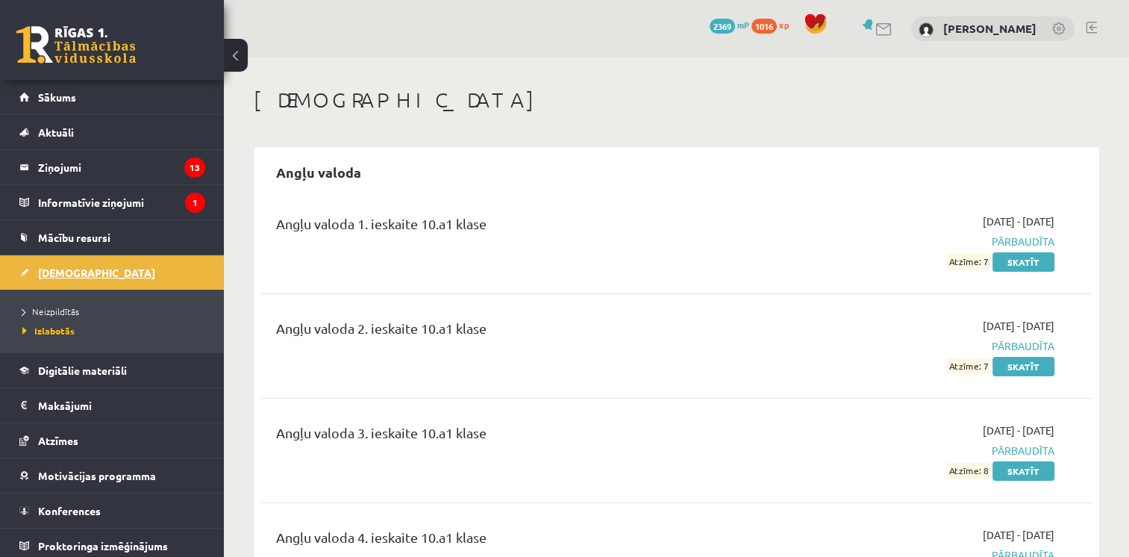
click at [75, 273] on span "[DEMOGRAPHIC_DATA]" at bounding box center [96, 272] width 117 height 13
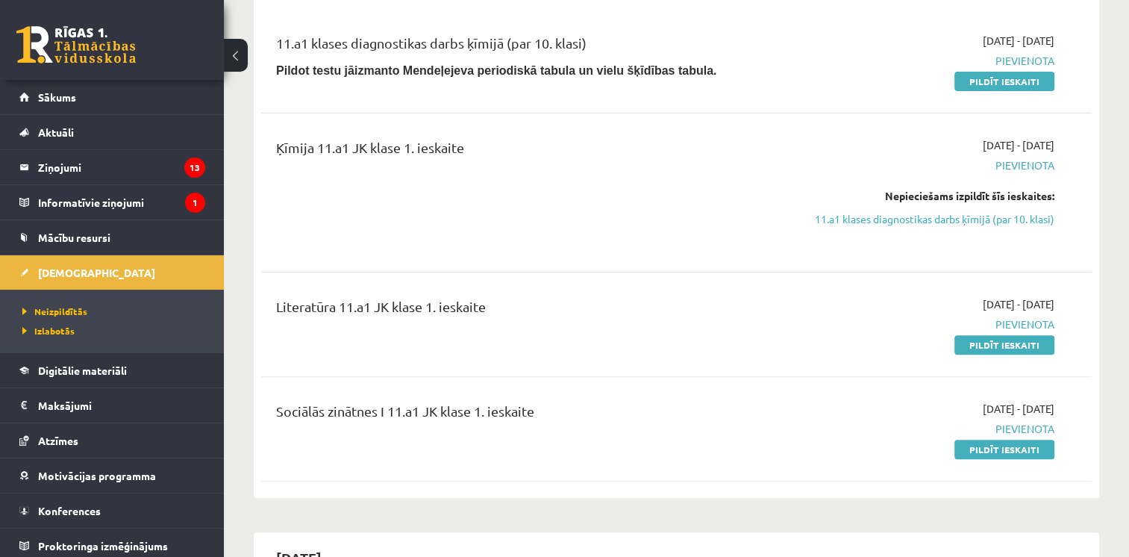
scroll to position [378, 0]
